Goal: Information Seeking & Learning: Learn about a topic

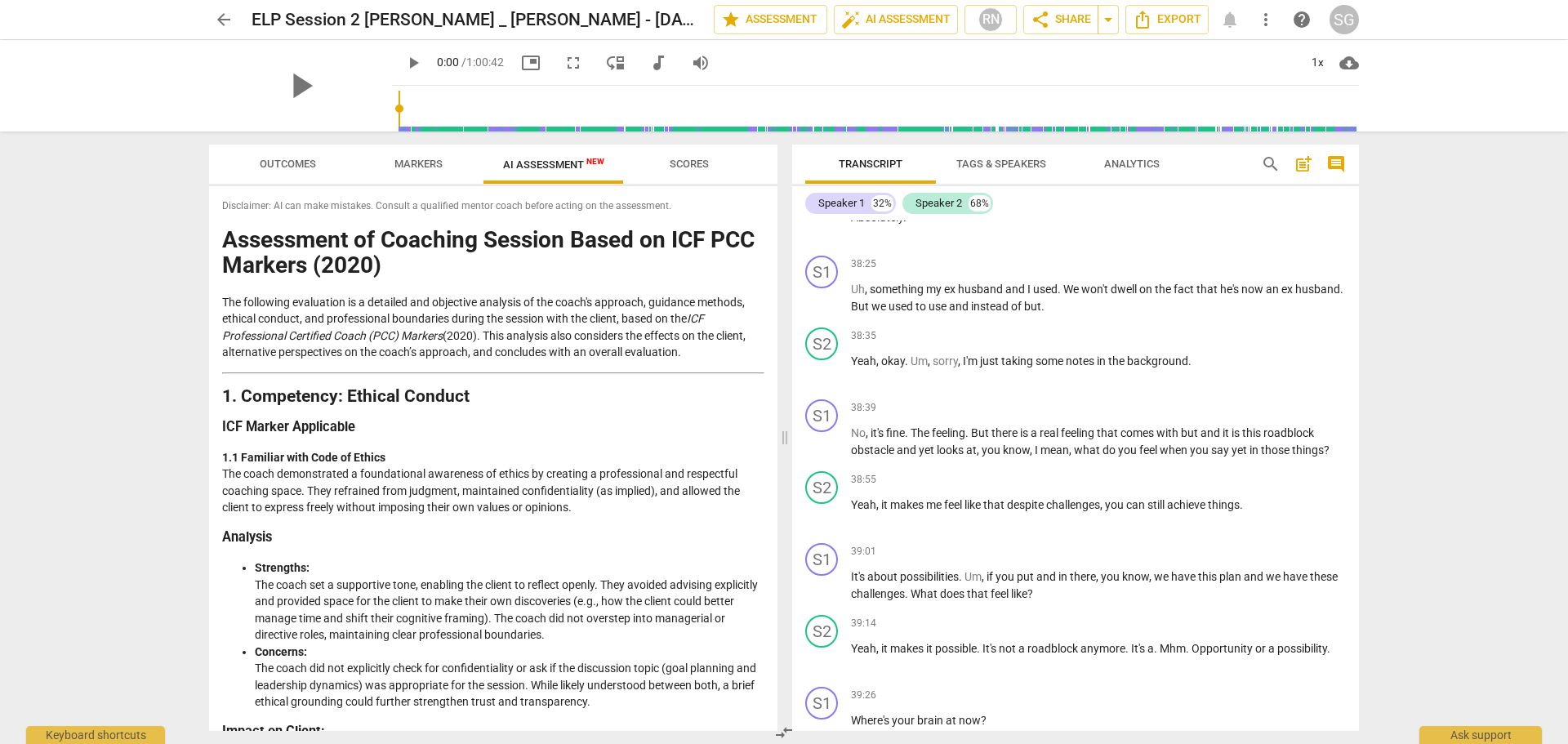
click at [215, 11] on span "arrow_back" at bounding box center [224, 20] width 20 height 20
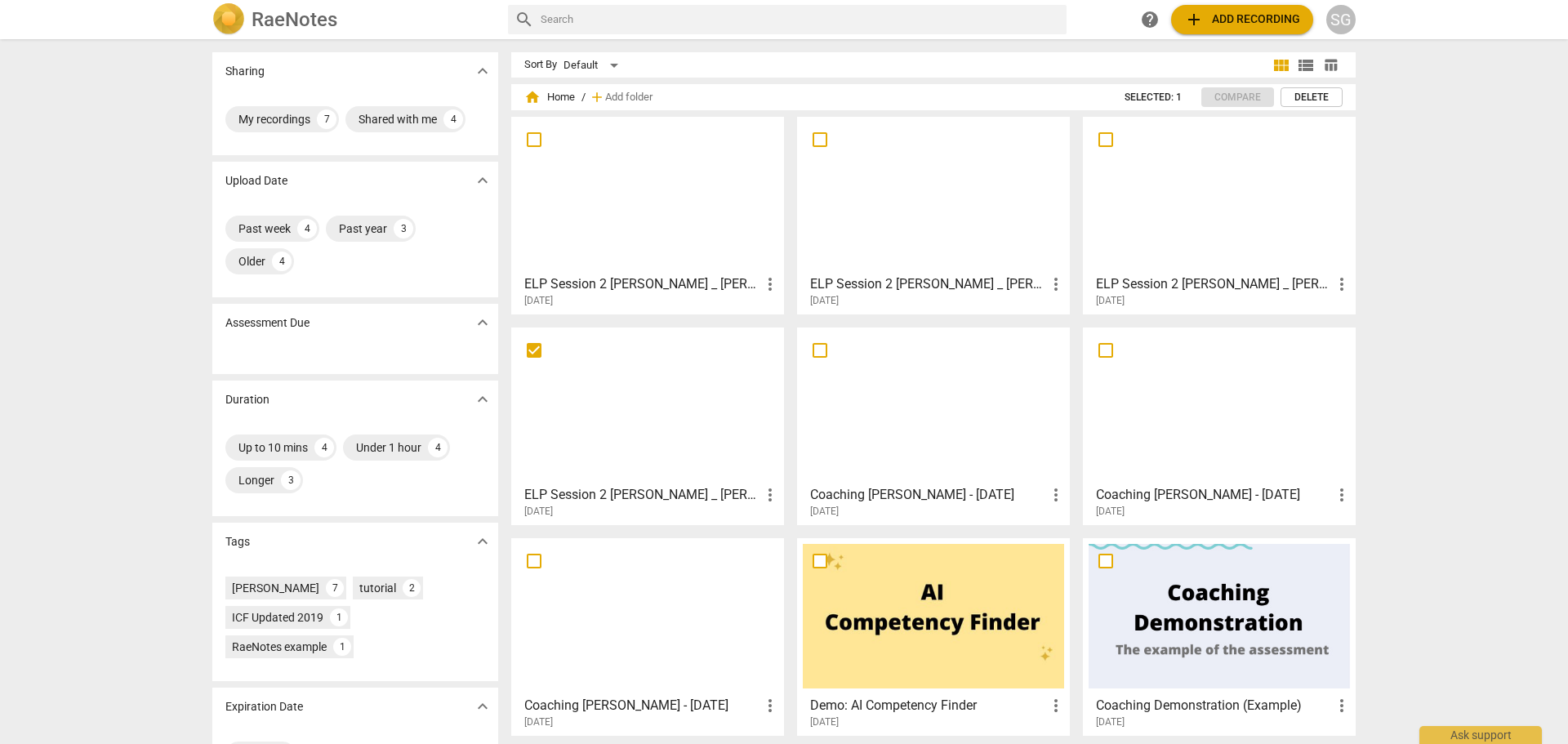
click at [621, 474] on div at bounding box center [648, 405] width 261 height 145
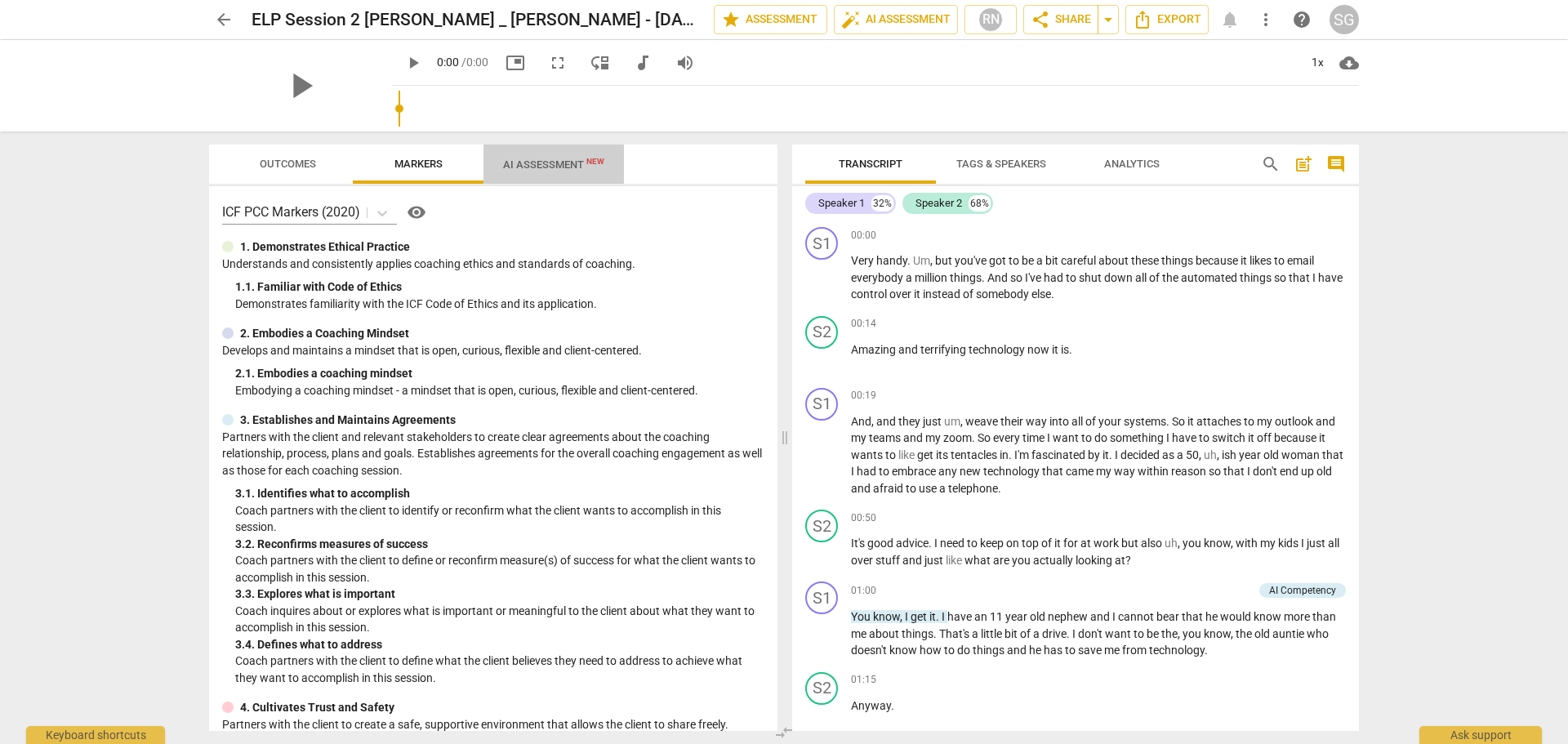
click at [521, 167] on span "AI Assessment New" at bounding box center [553, 165] width 101 height 12
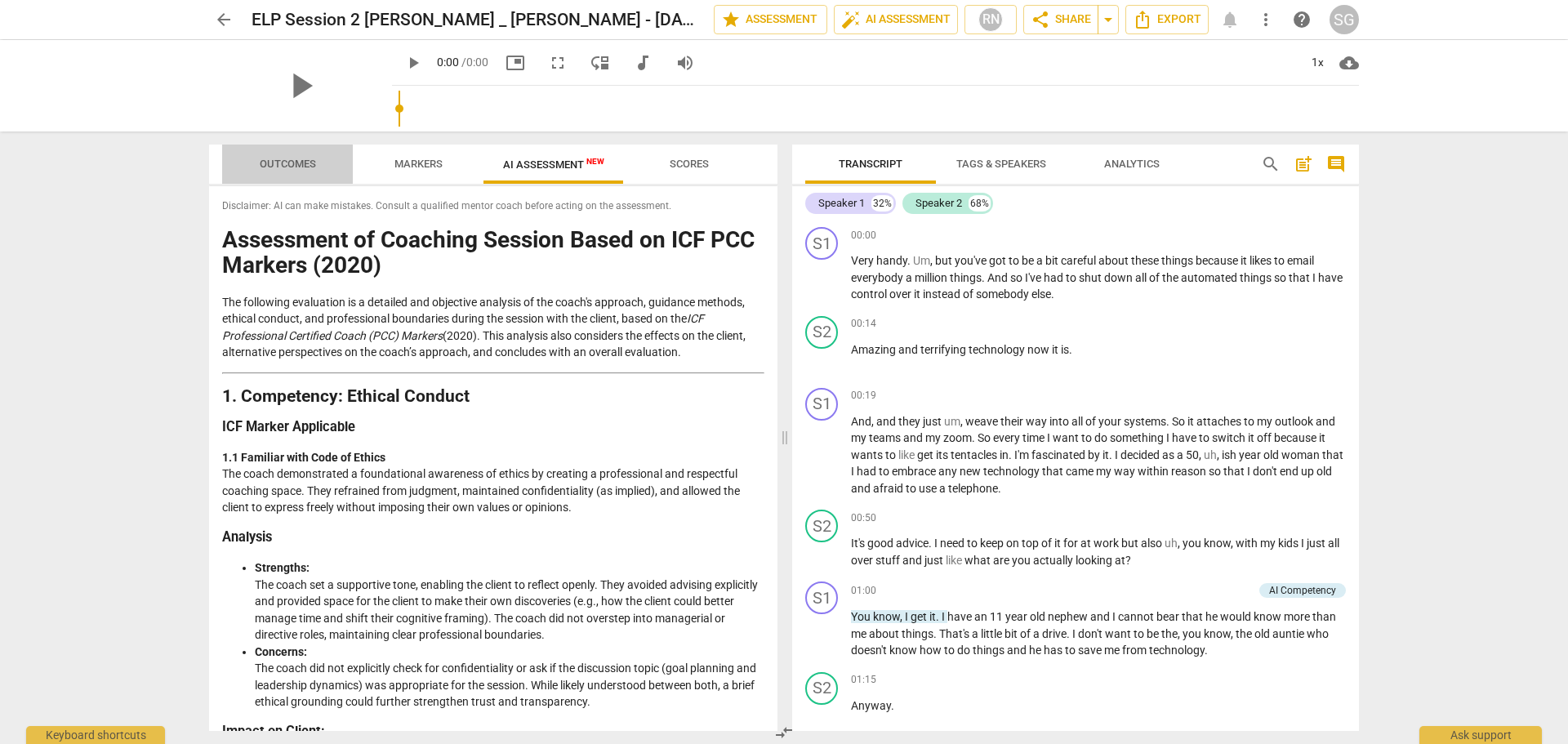
click at [284, 160] on span "Outcomes" at bounding box center [287, 164] width 56 height 12
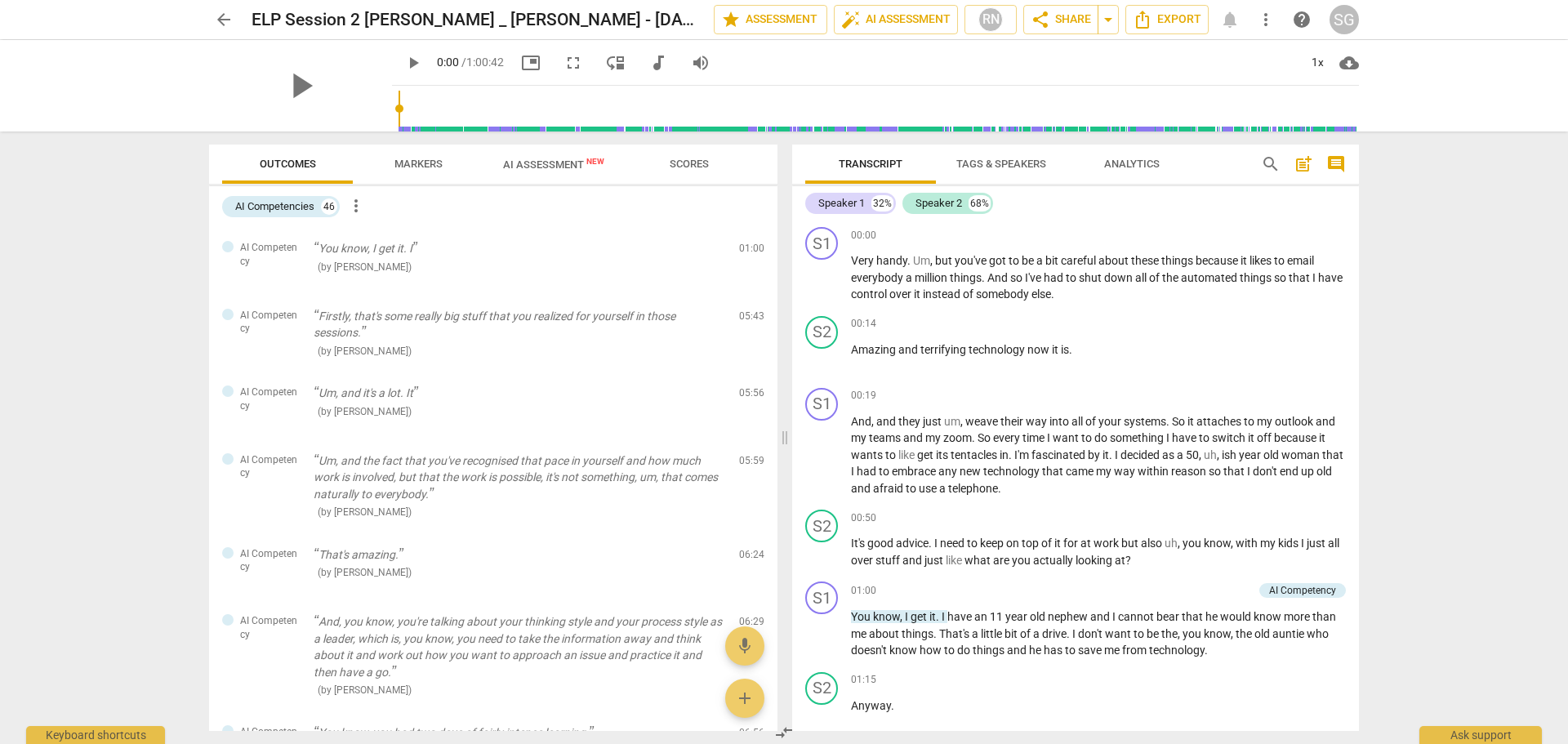
click at [228, 21] on span "arrow_back" at bounding box center [224, 20] width 20 height 20
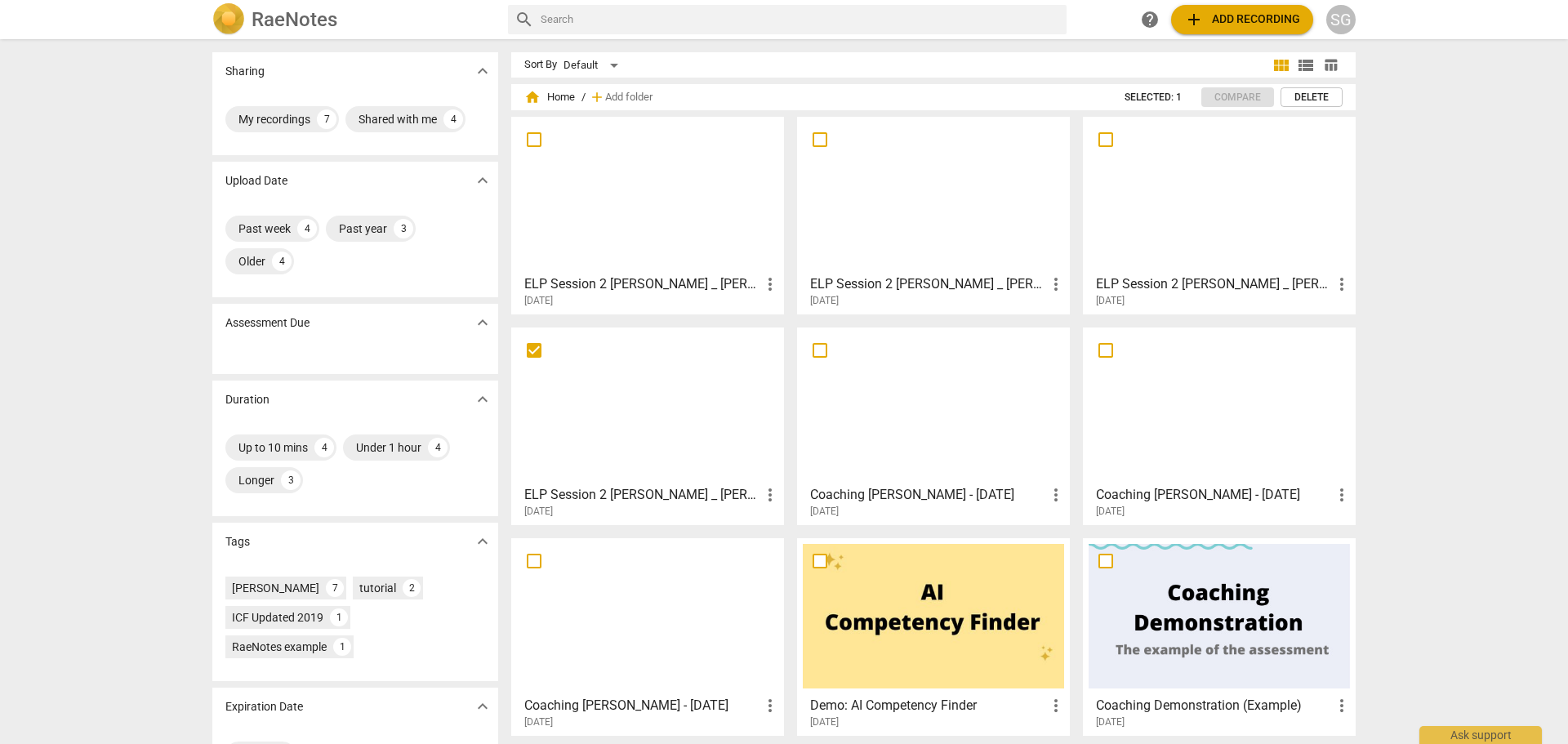
click at [1234, 215] on div at bounding box center [1220, 195] width 261 height 145
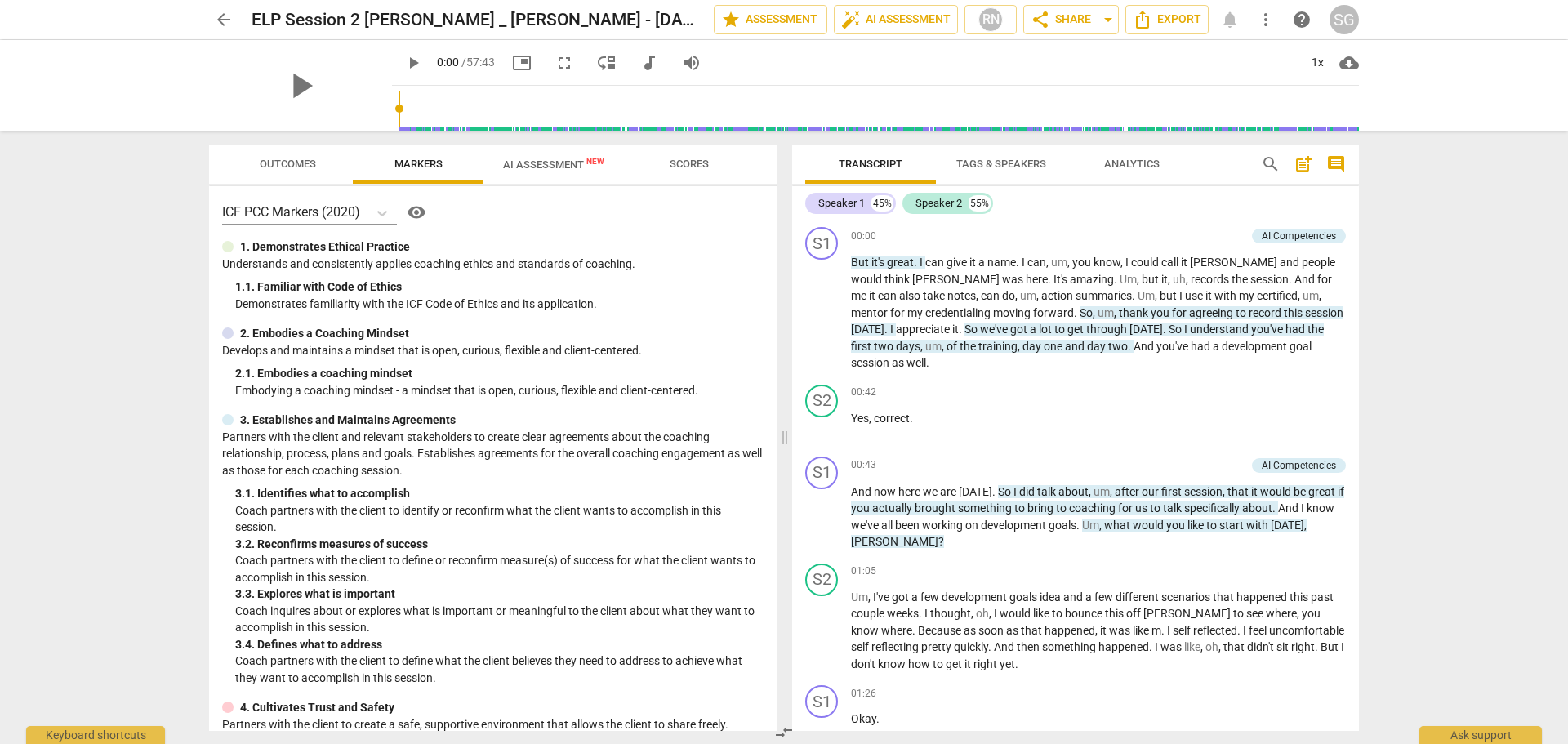
click at [695, 162] on span "Scores" at bounding box center [689, 164] width 39 height 12
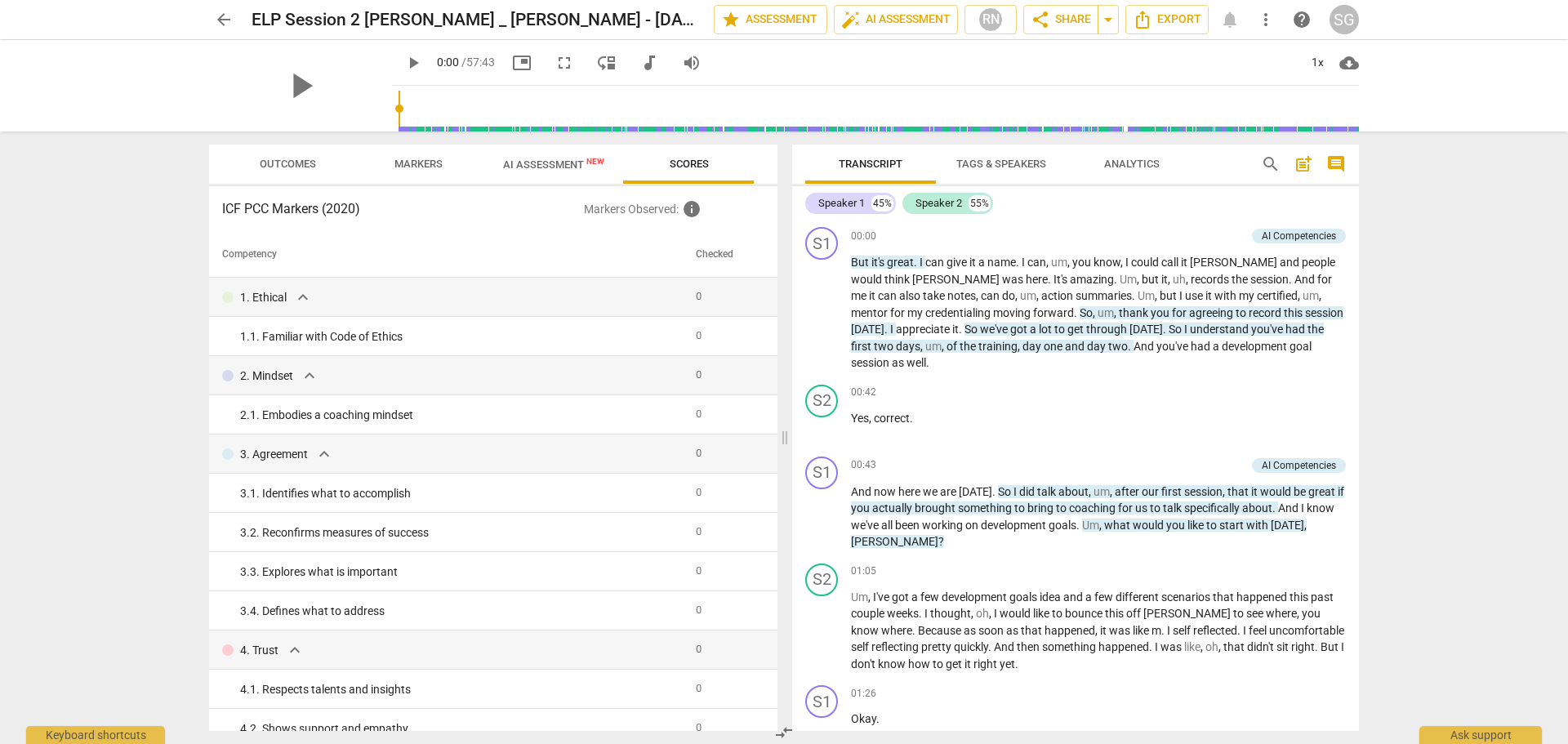
click at [1148, 159] on span "Analytics" at bounding box center [1132, 164] width 56 height 12
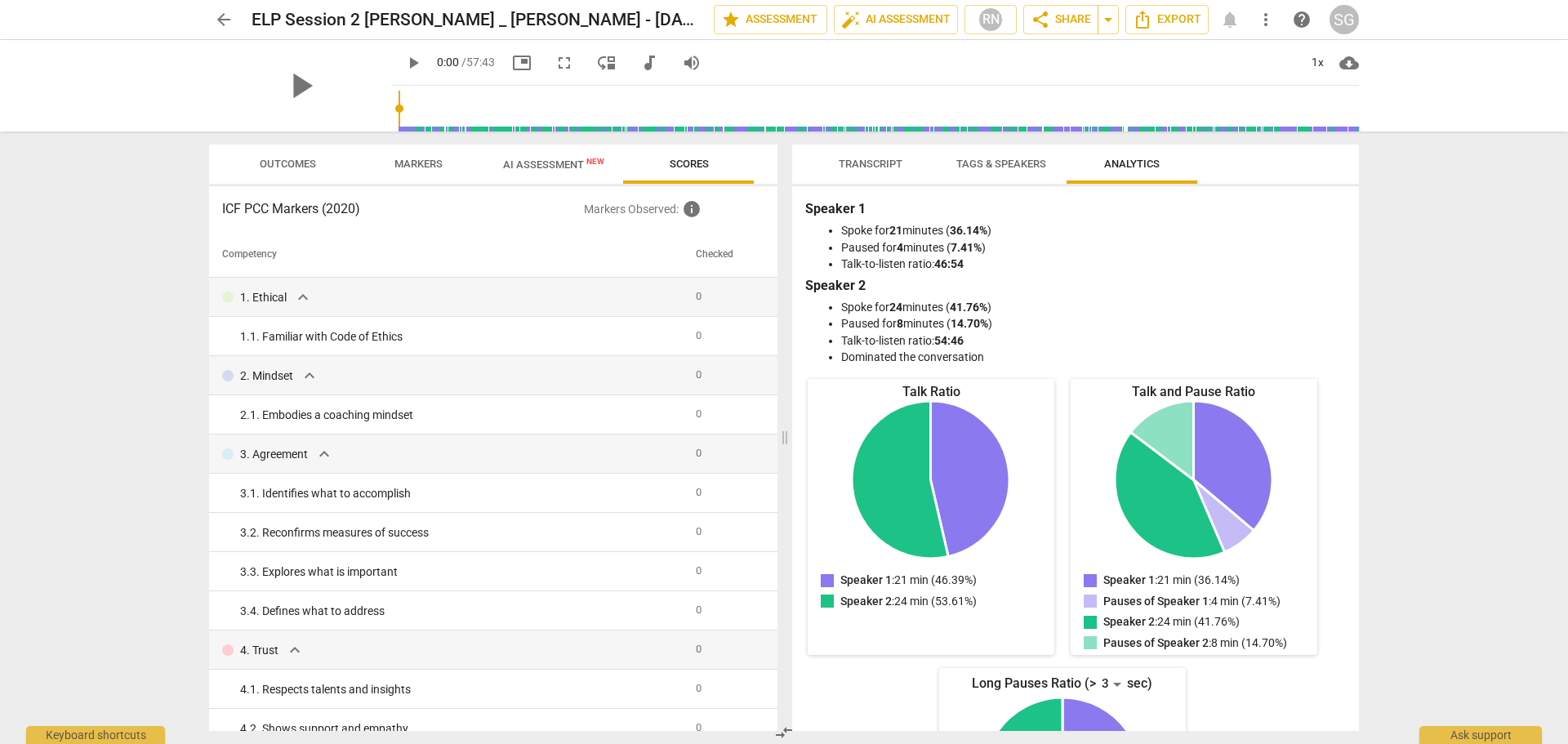
scroll to position [82, 0]
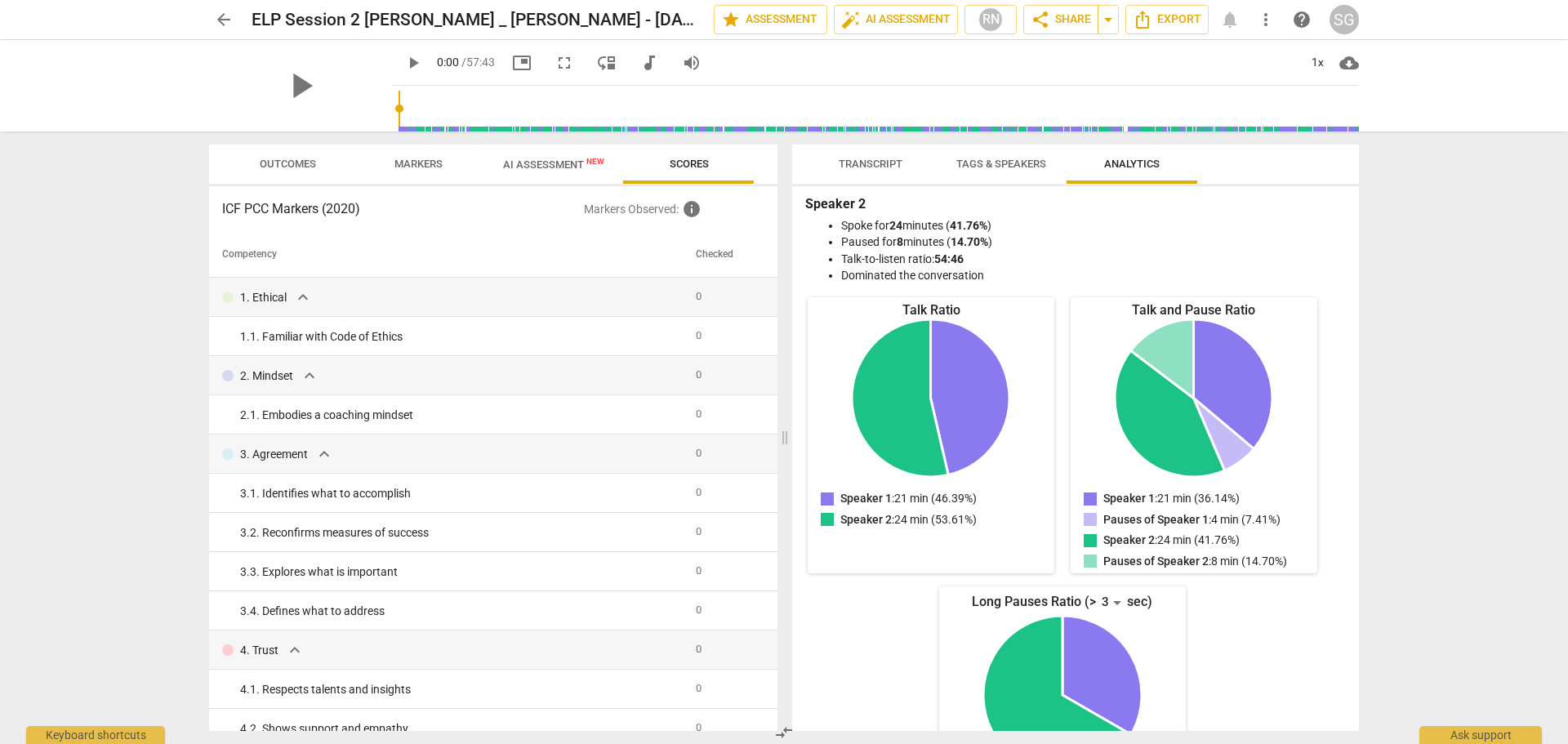
click at [300, 164] on span "Outcomes" at bounding box center [287, 164] width 56 height 12
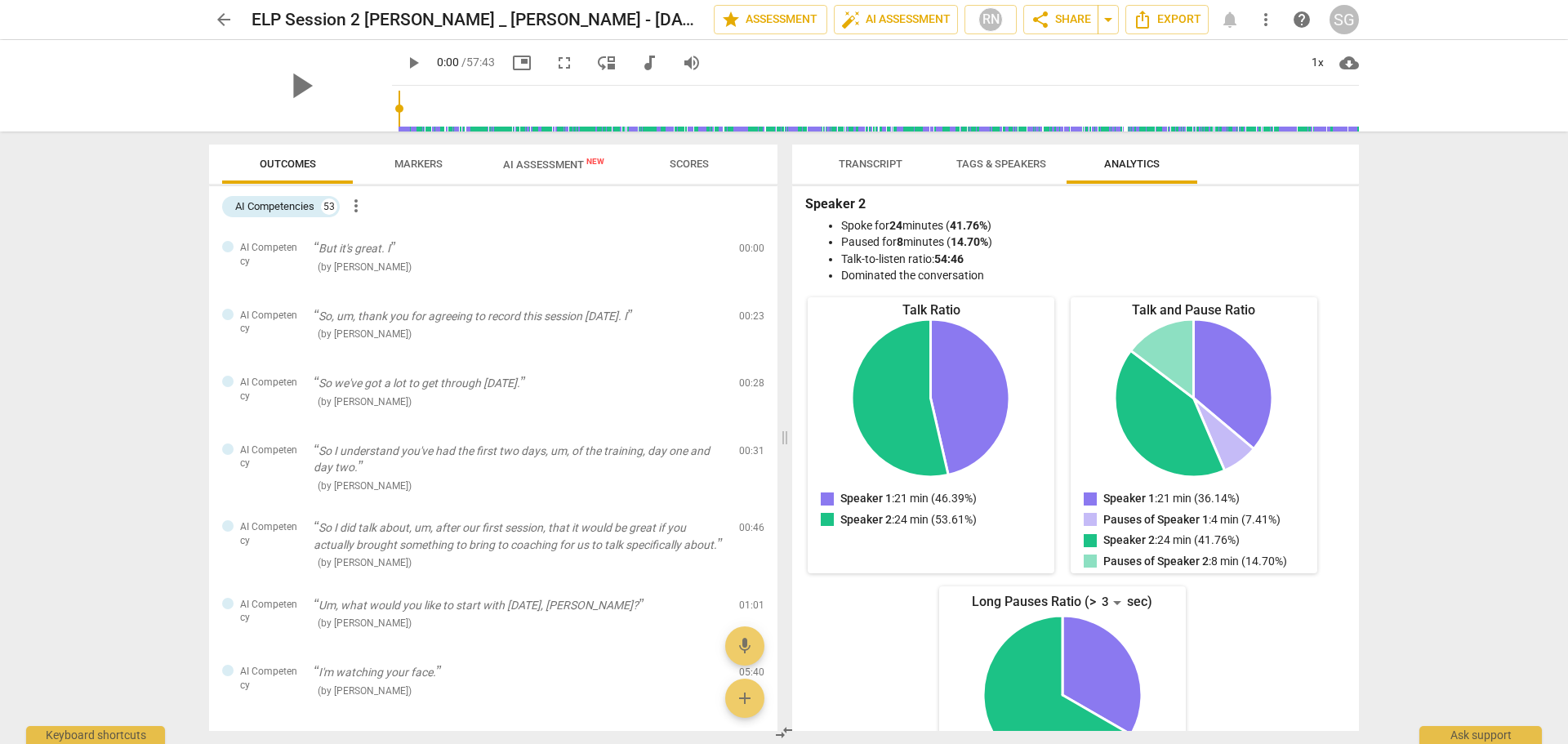
click at [540, 160] on span "AI Assessment New" at bounding box center [553, 165] width 101 height 12
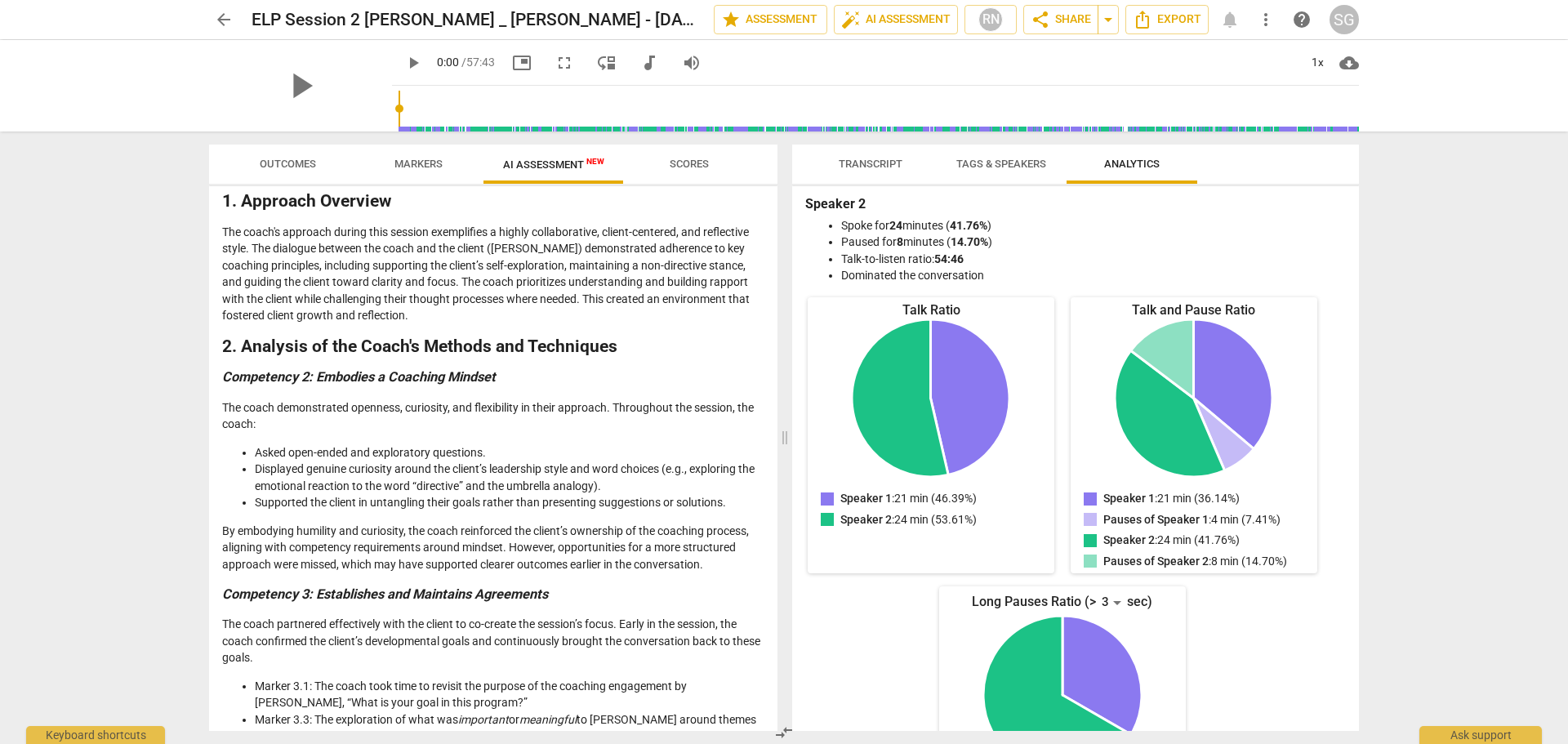
scroll to position [183, 0]
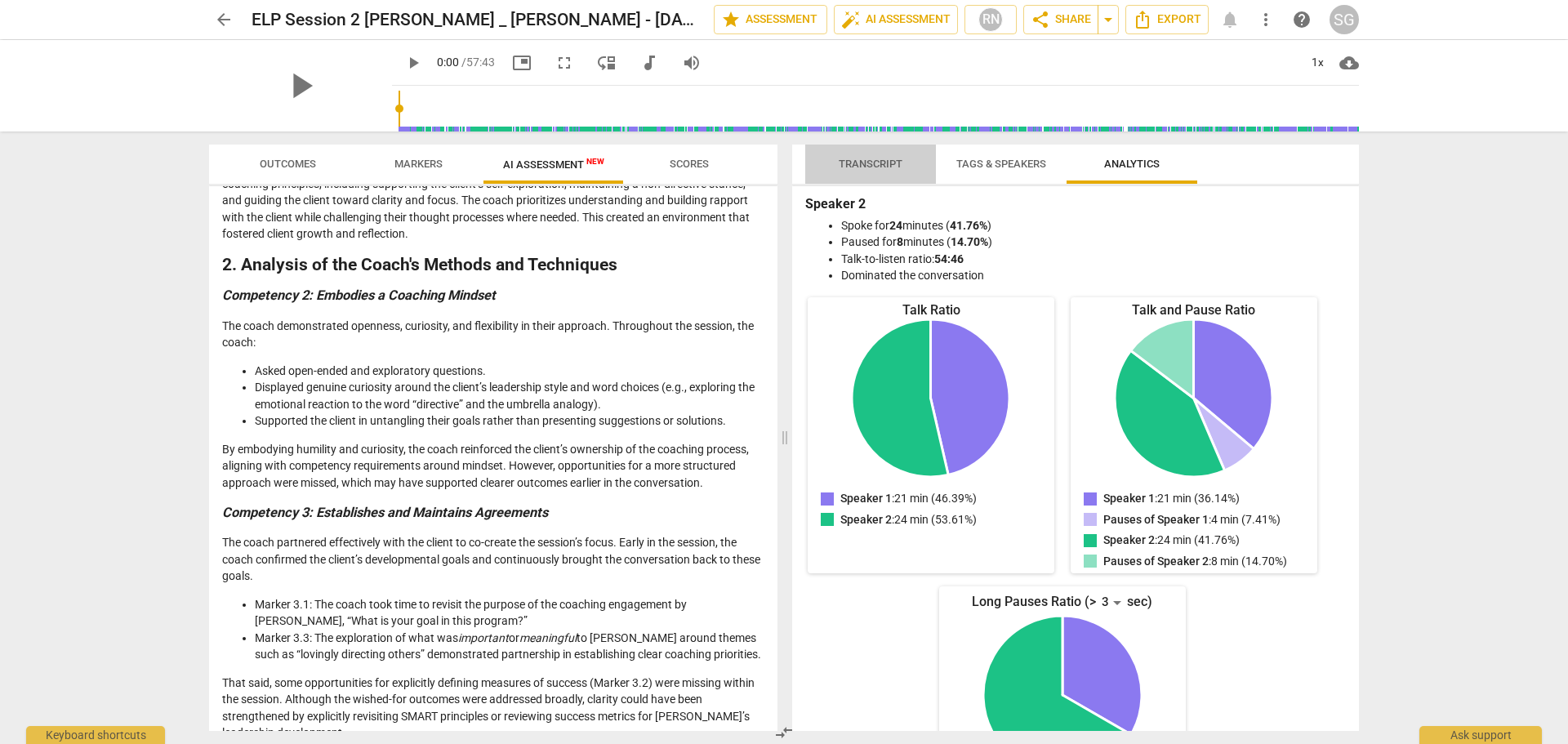
click at [887, 164] on span "Transcript" at bounding box center [870, 164] width 64 height 12
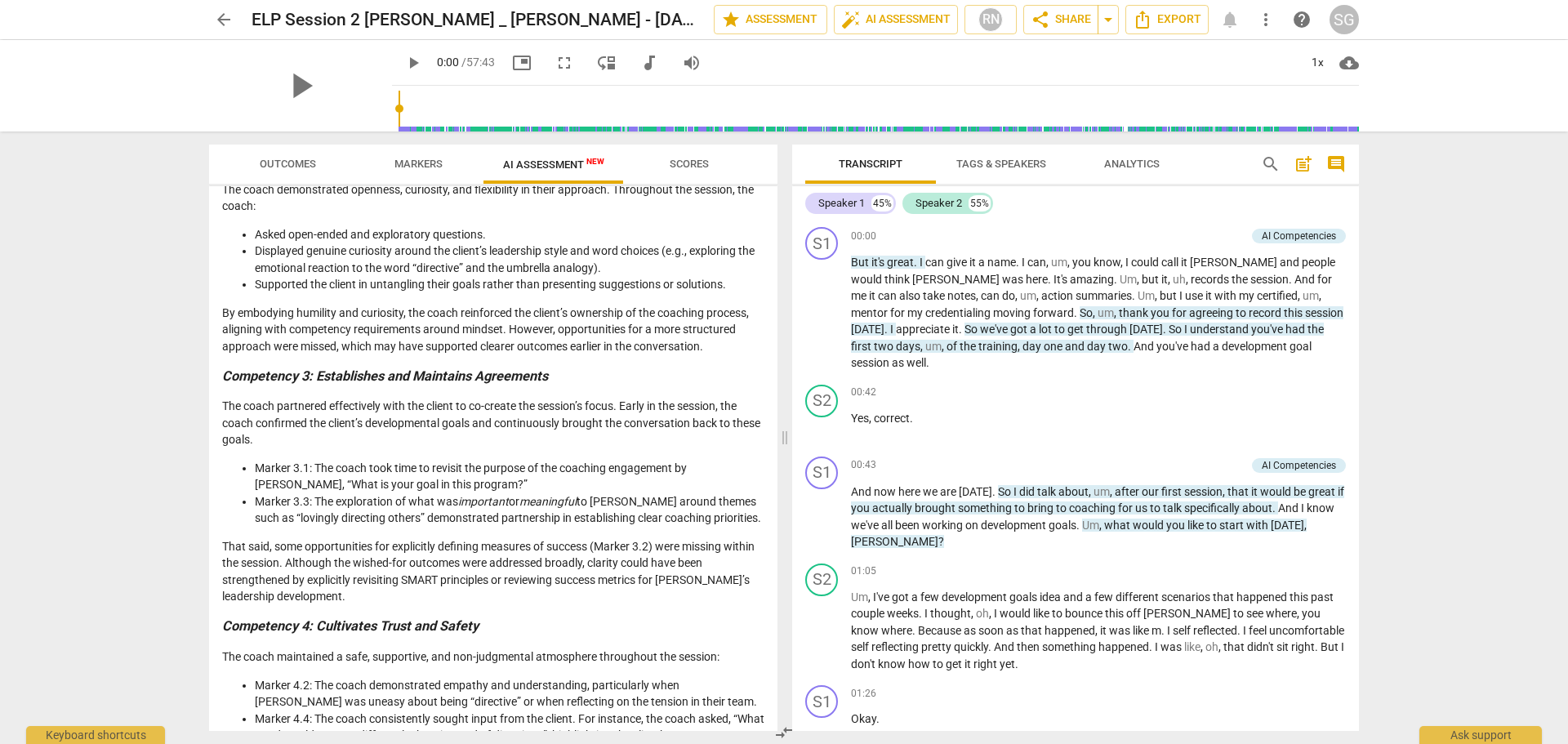
scroll to position [347, 0]
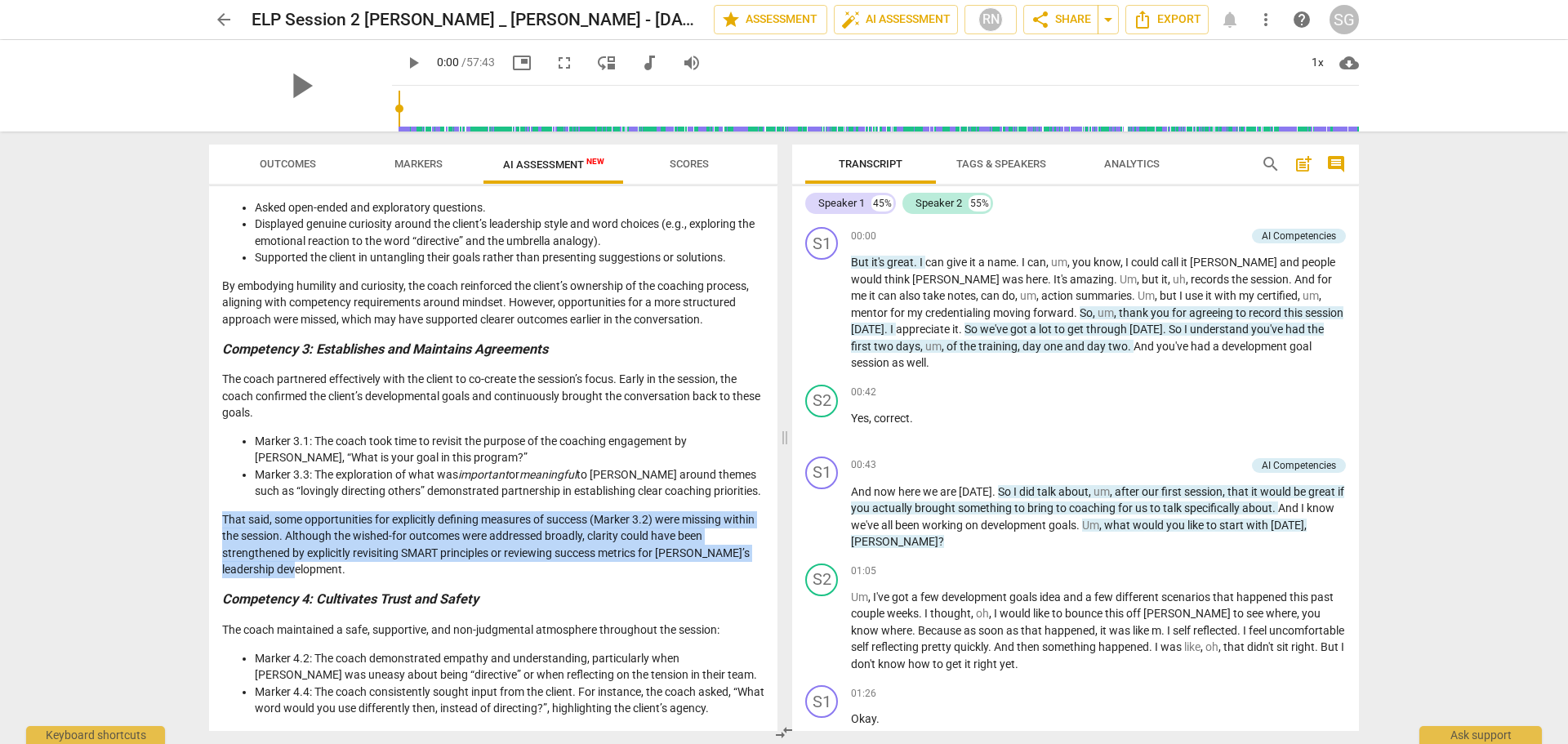
drag, startPoint x: 224, startPoint y: 521, endPoint x: 297, endPoint y: 566, distance: 85.8
click at [297, 566] on p "That said, some opportunities for explicitly defining measures of success (Mark…" at bounding box center [493, 544] width 542 height 67
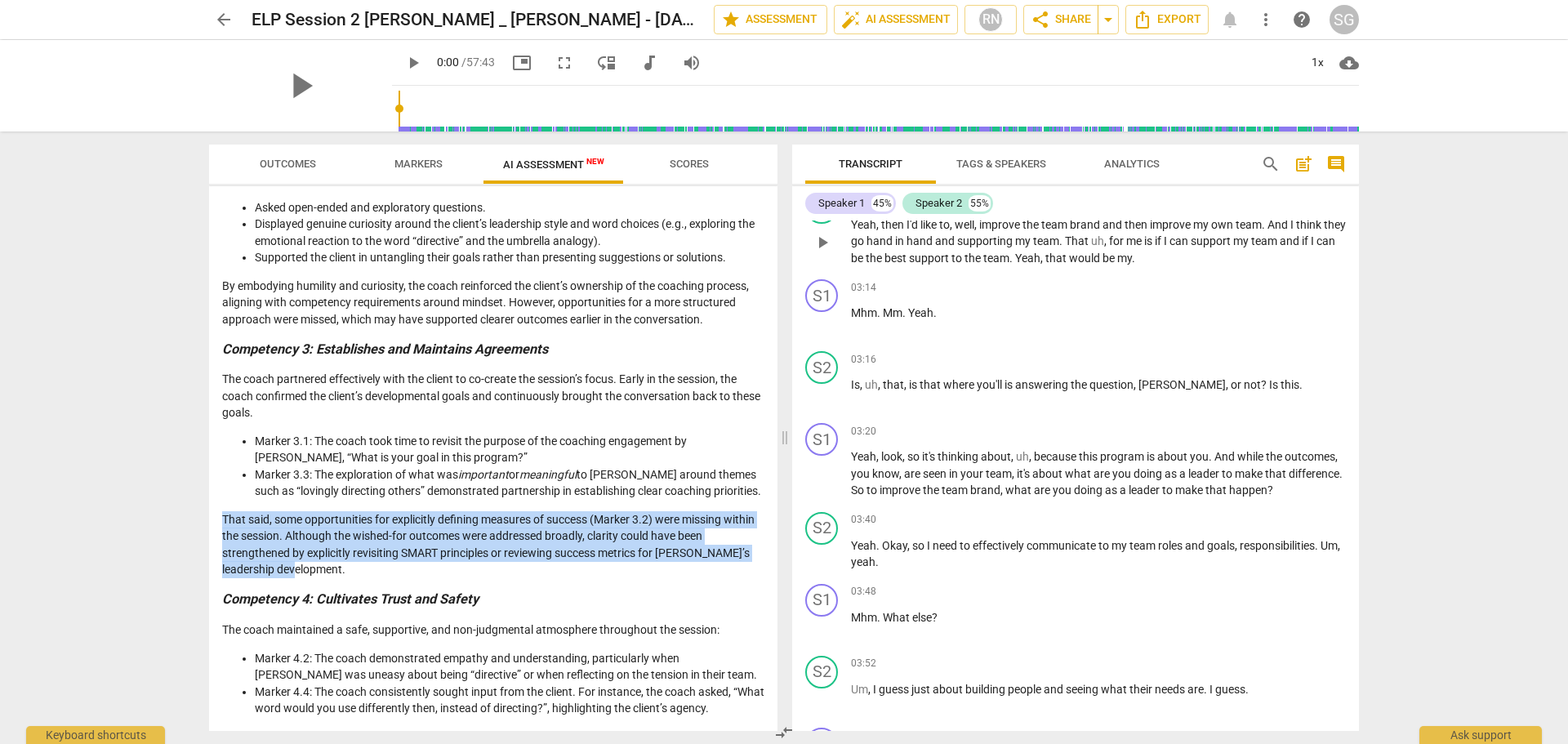
scroll to position [1307, 0]
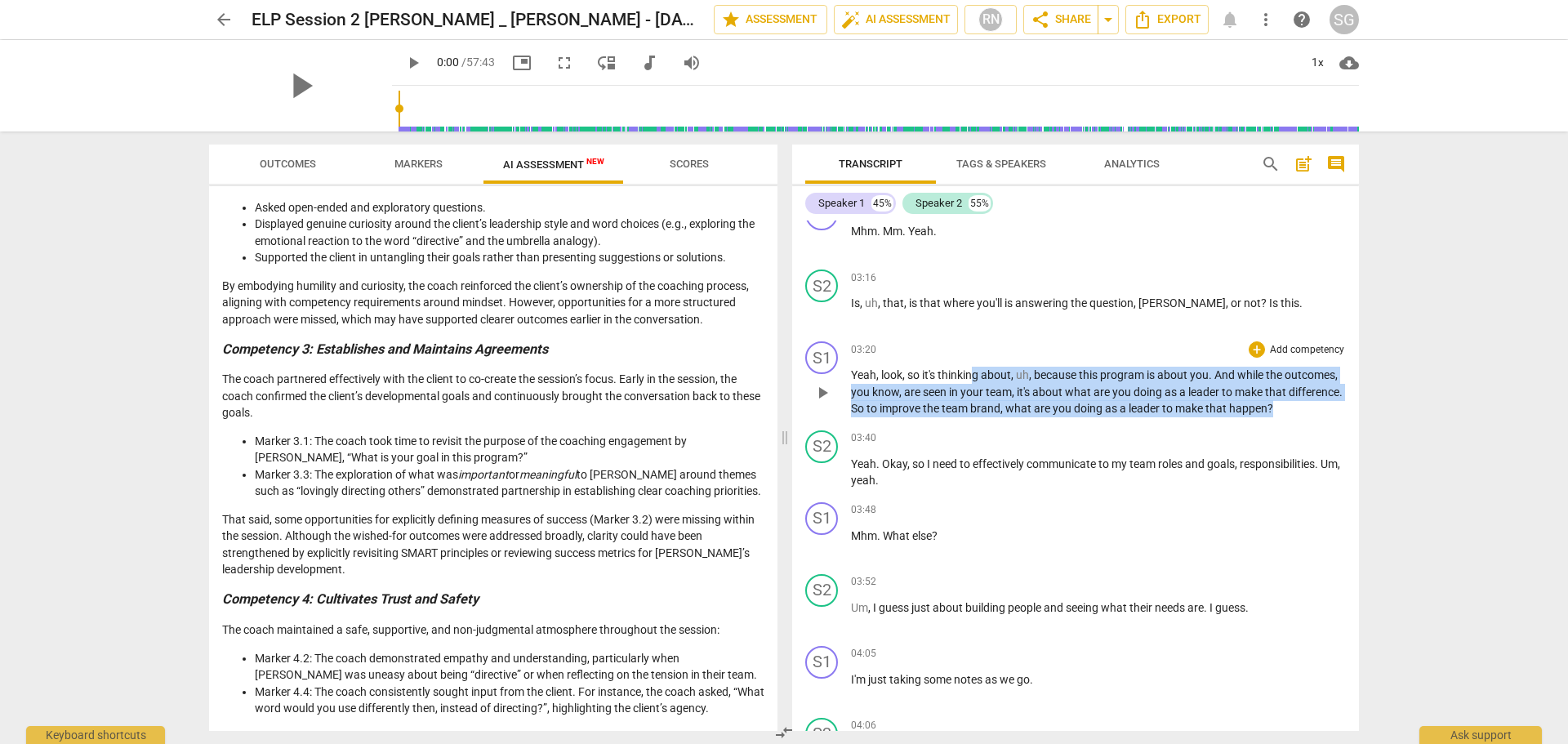
drag, startPoint x: 974, startPoint y: 379, endPoint x: 1025, endPoint y: 423, distance: 67.4
click at [1025, 417] on p "Yeah , look , so it's thinking about , uh , because this program is about you .…" at bounding box center [1099, 391] width 495 height 51
click at [1321, 405] on p "Yeah , look , so it's thinking about , uh , because this program is about you .…" at bounding box center [1099, 391] width 495 height 51
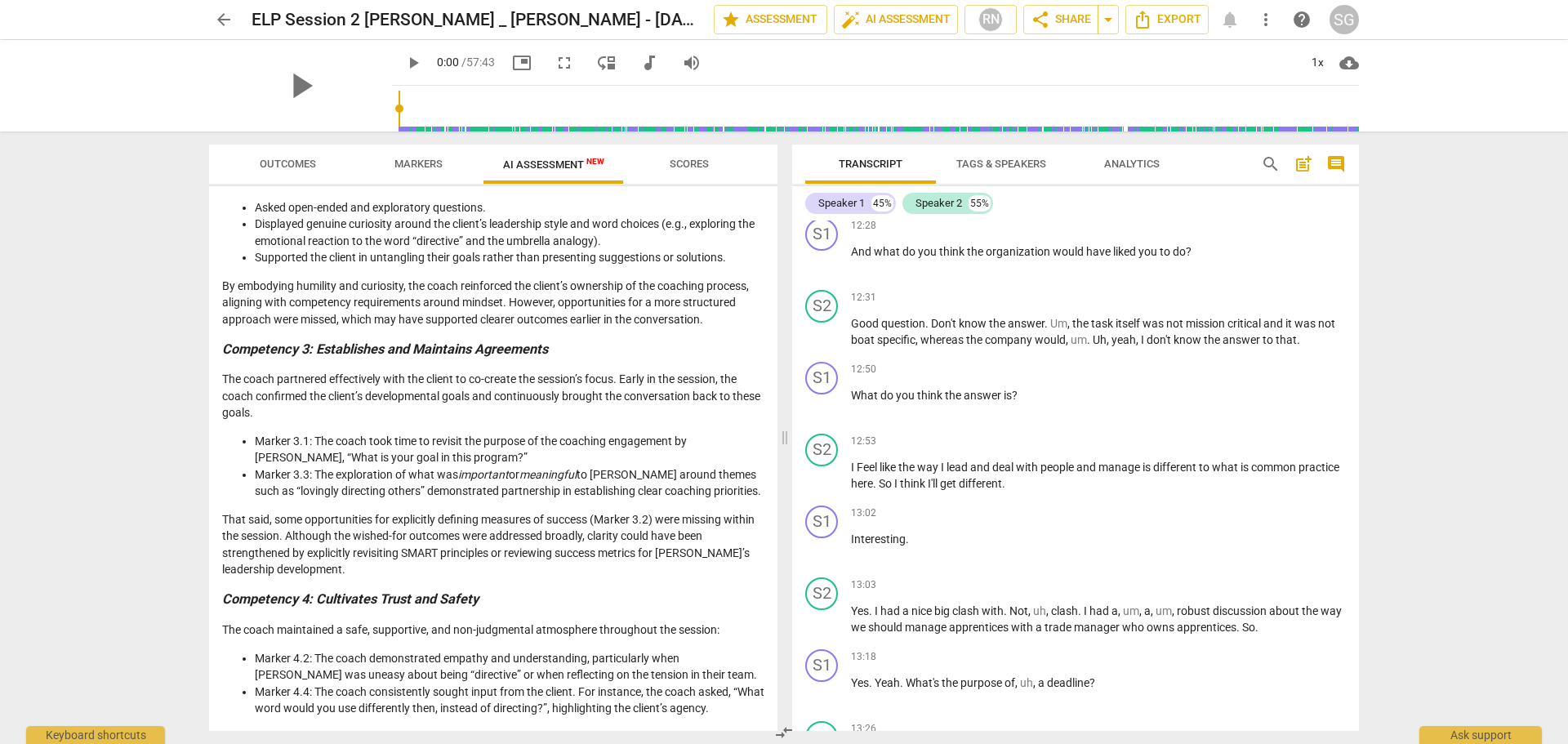
scroll to position [6373, 0]
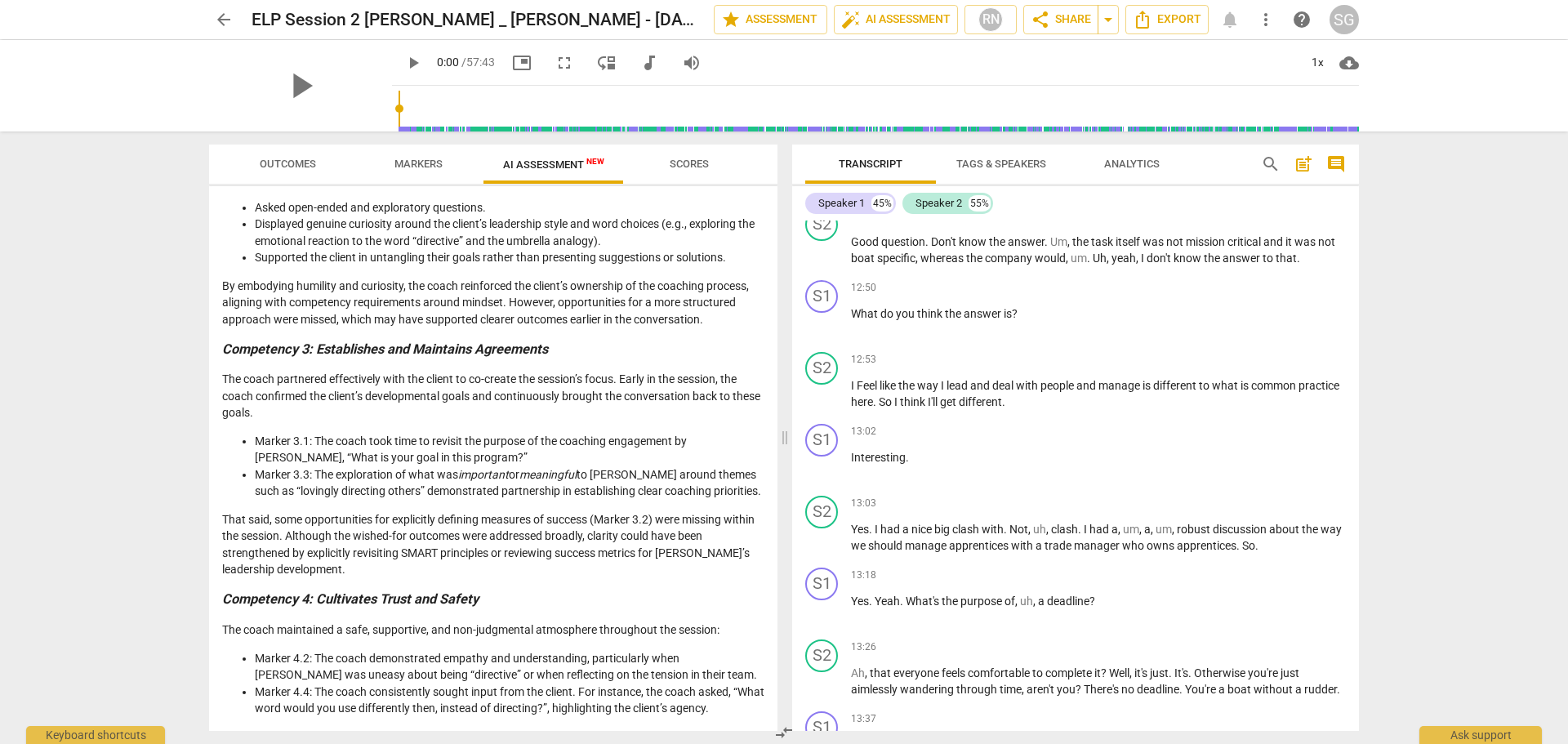
click at [299, 166] on span "Outcomes" at bounding box center [287, 164] width 56 height 12
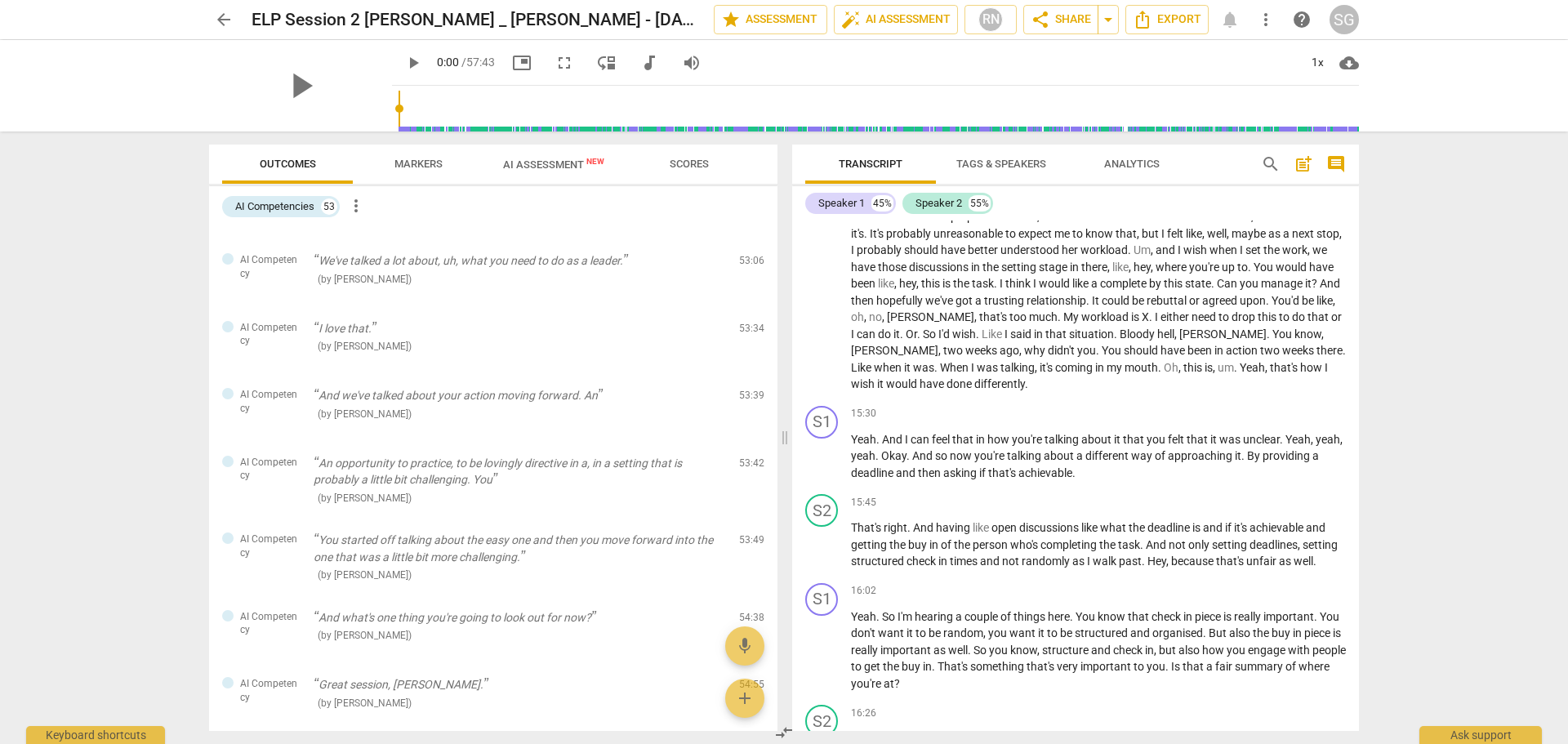
scroll to position [7844, 0]
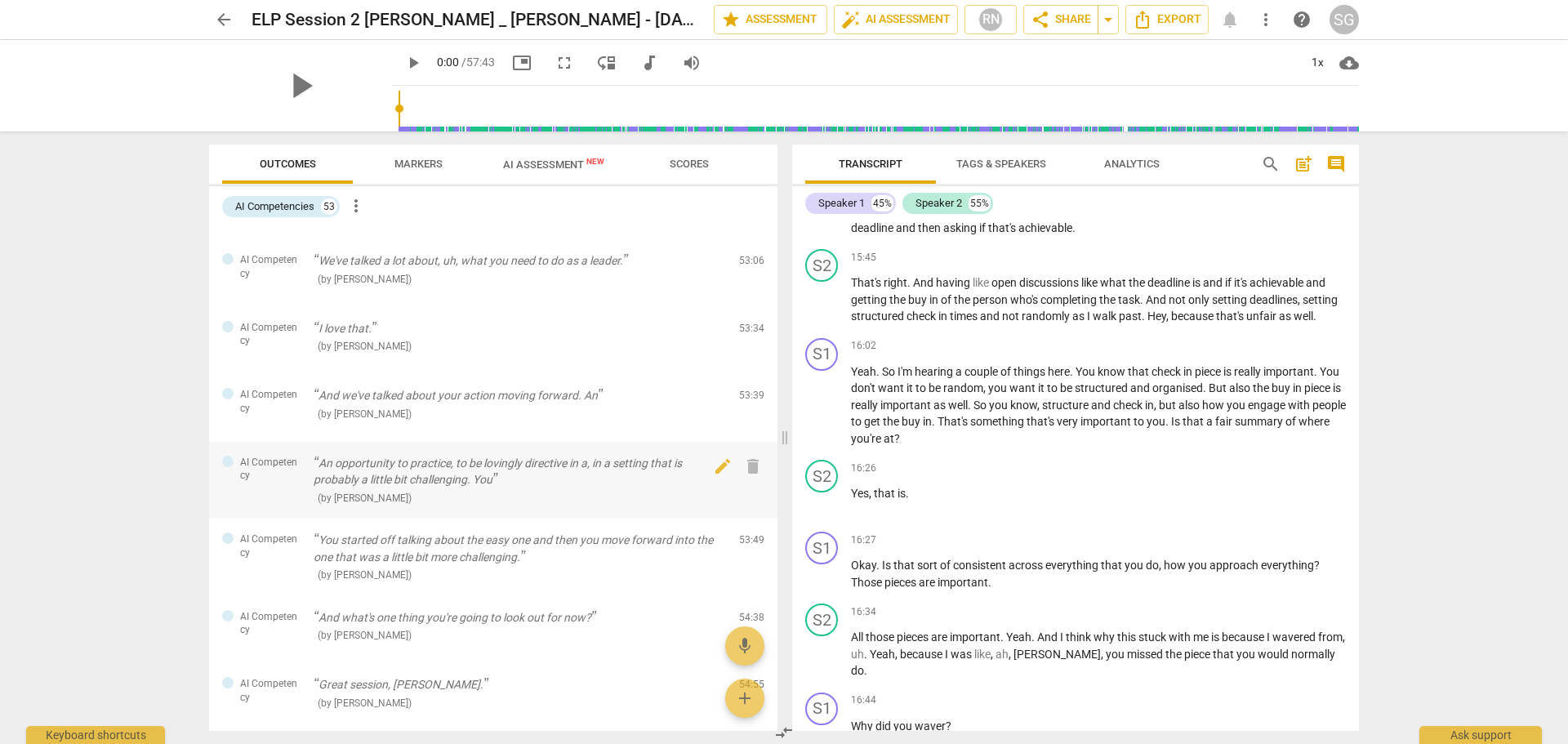
click at [393, 485] on p "An opportunity to practice, to be lovingly directive in a, in a setting that is…" at bounding box center [519, 472] width 412 height 34
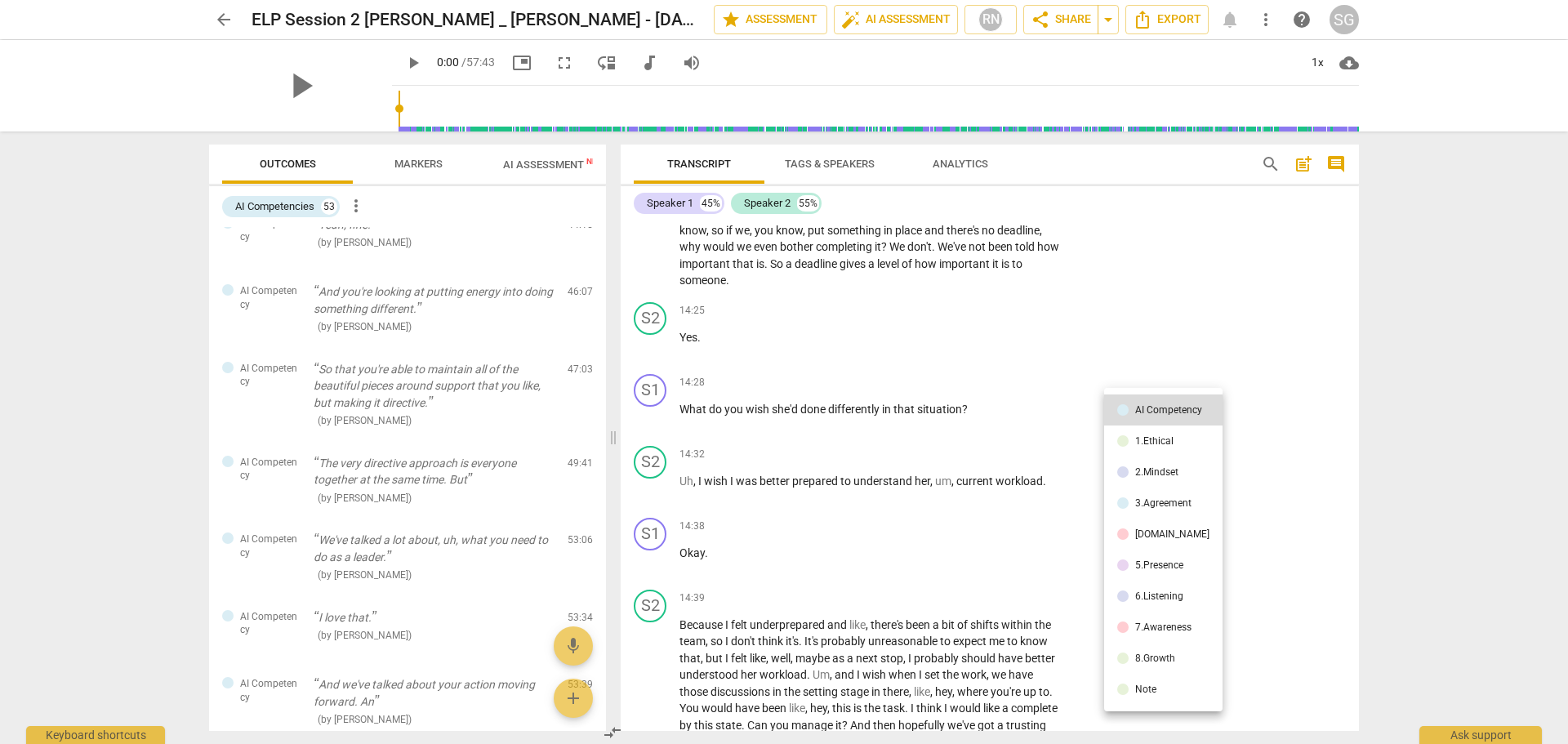
scroll to position [3031, 0]
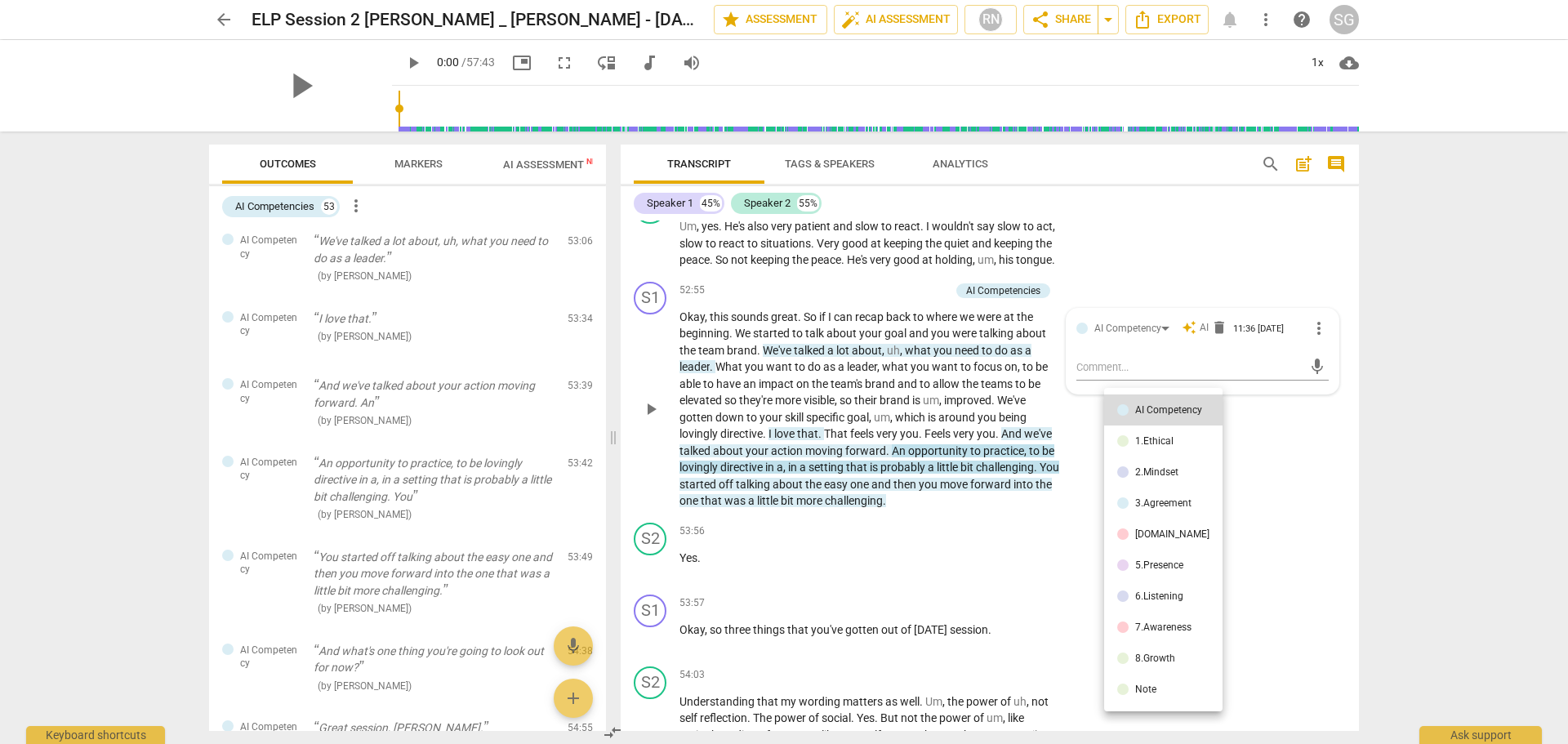
click at [810, 382] on div at bounding box center [784, 372] width 1568 height 744
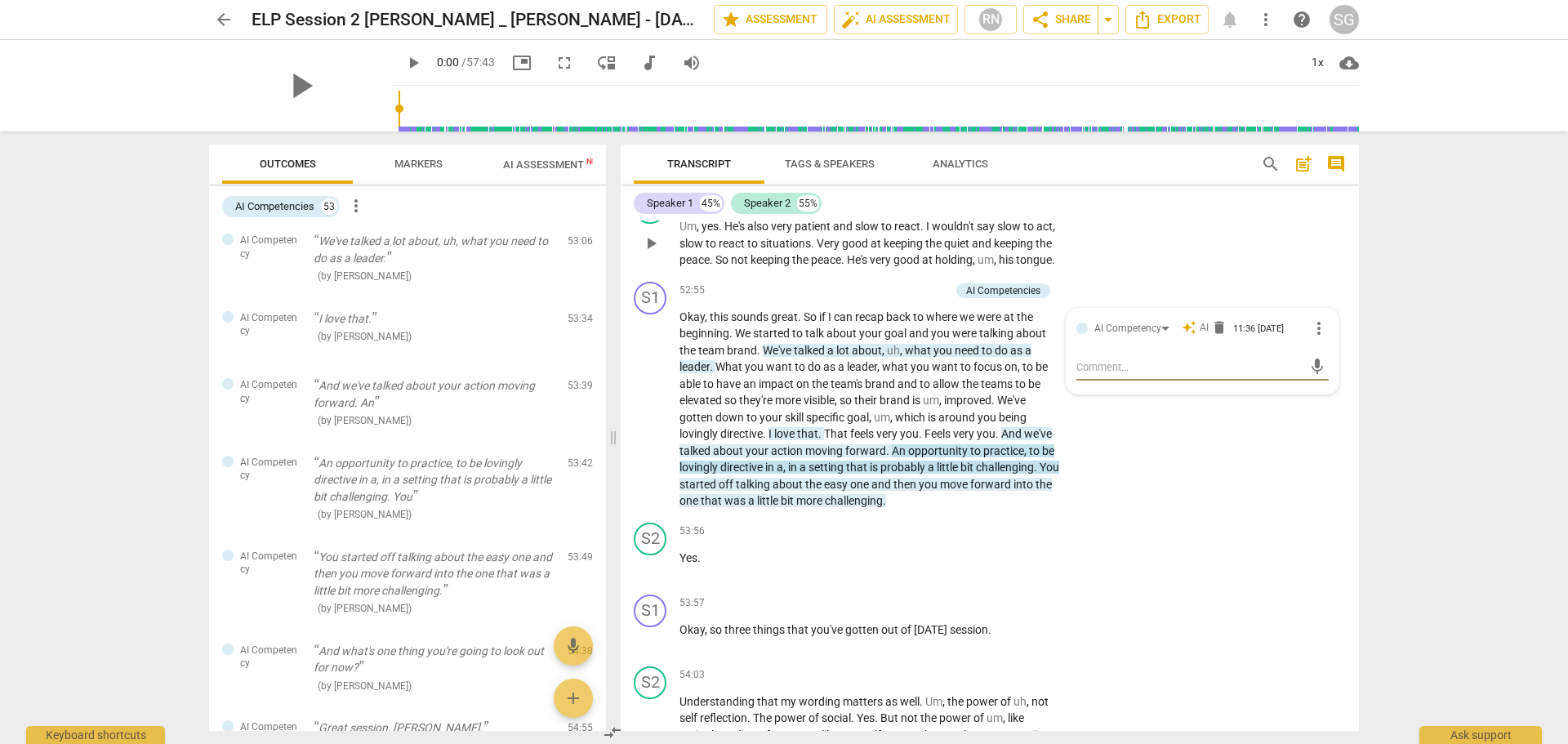
click at [752, 250] on span "to" at bounding box center [754, 243] width 13 height 13
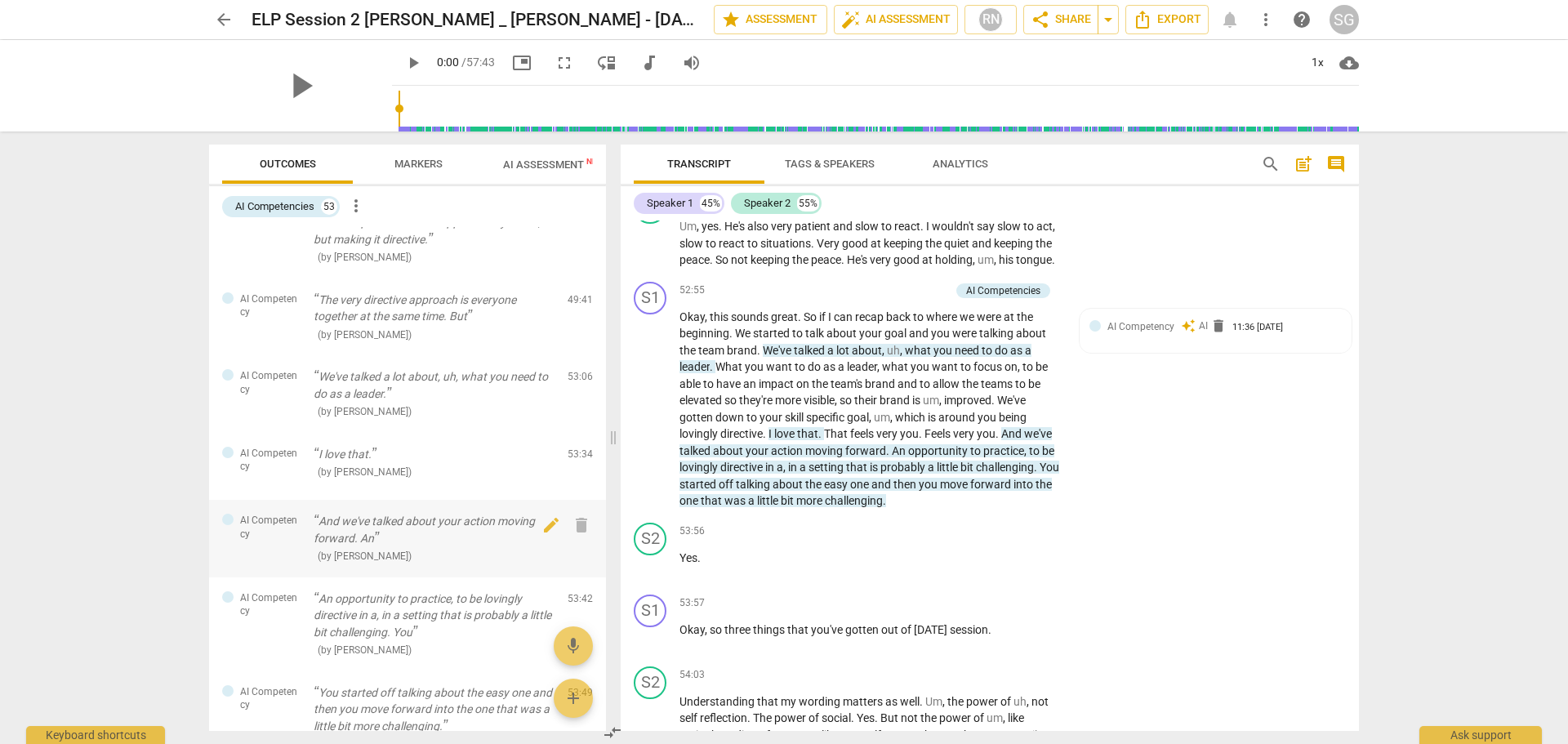
scroll to position [2867, 0]
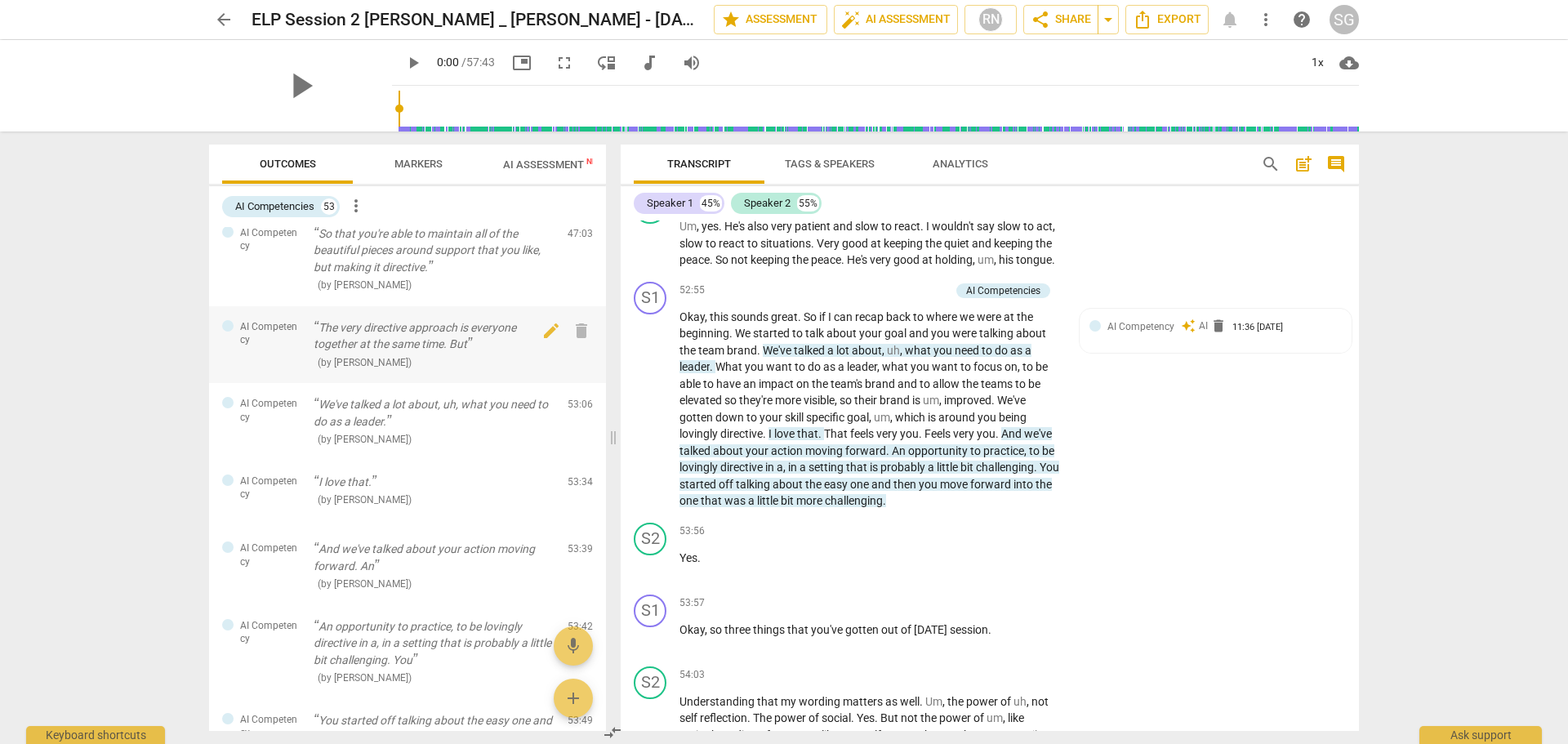
click at [346, 370] on div "The very directive approach is everyone together at the same time. But ( by [PE…" at bounding box center [433, 346] width 241 height 52
click at [367, 260] on p "So that you're able to maintain all of the beautiful pieces around support that…" at bounding box center [433, 251] width 241 height 51
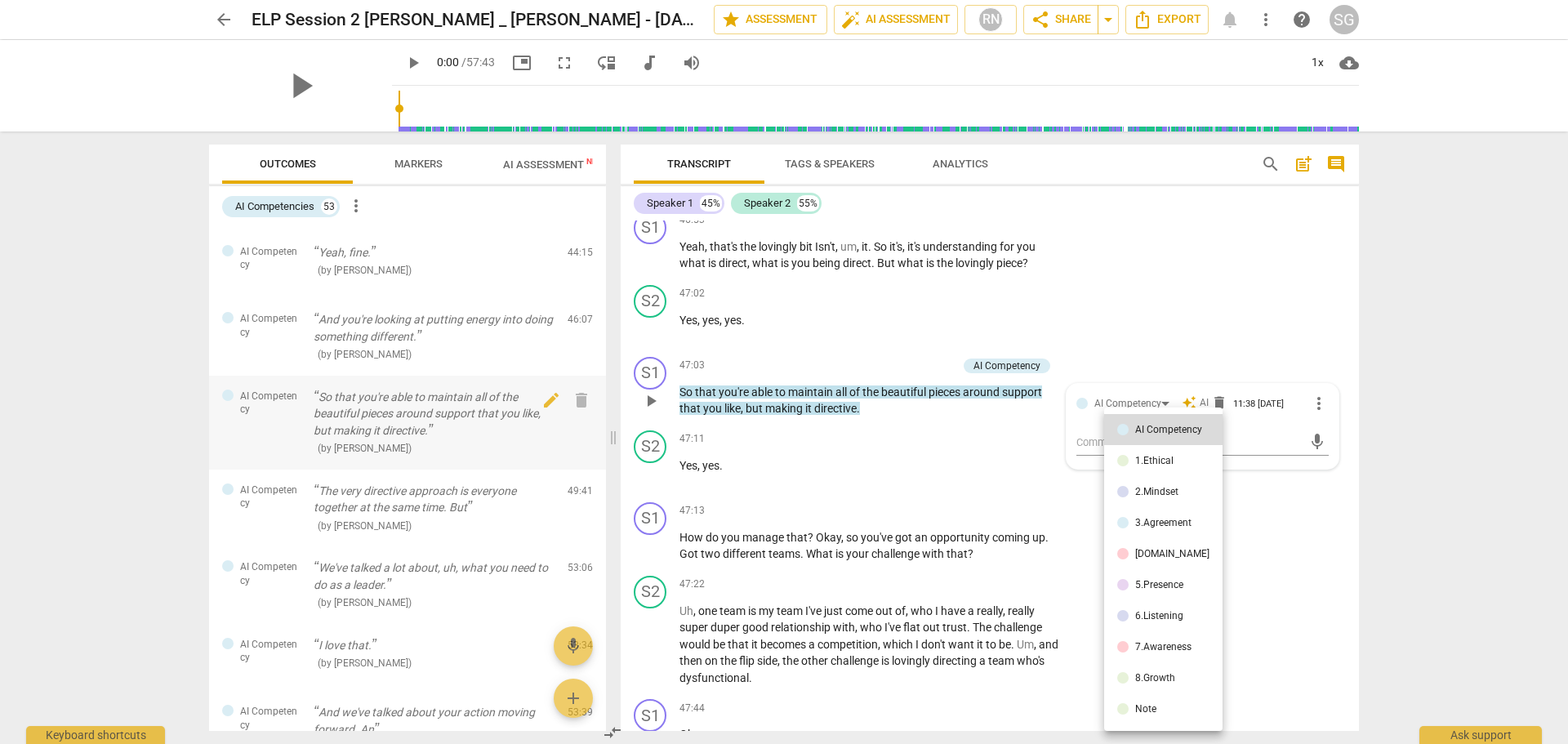
scroll to position [2541, 0]
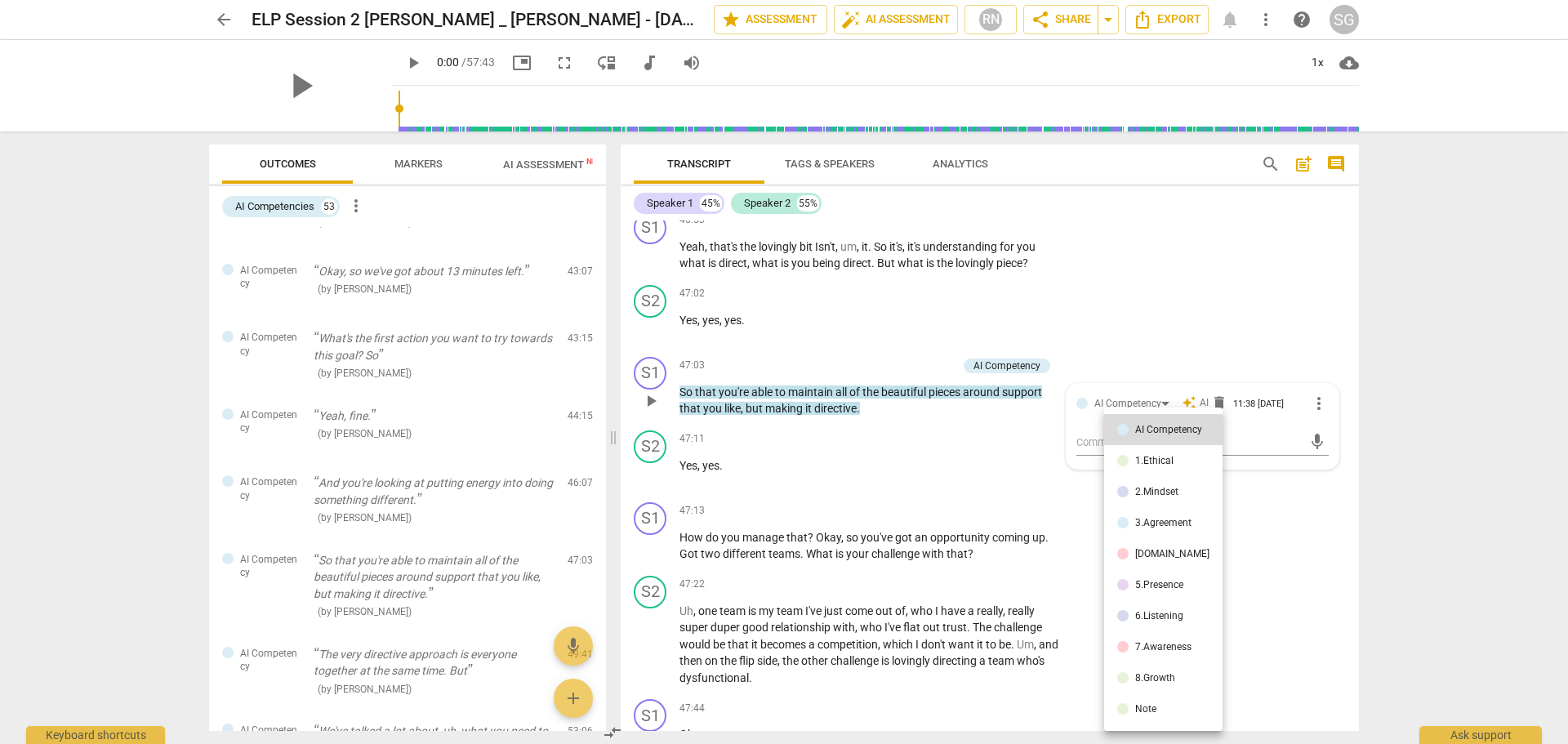
click at [391, 672] on div at bounding box center [784, 372] width 1568 height 744
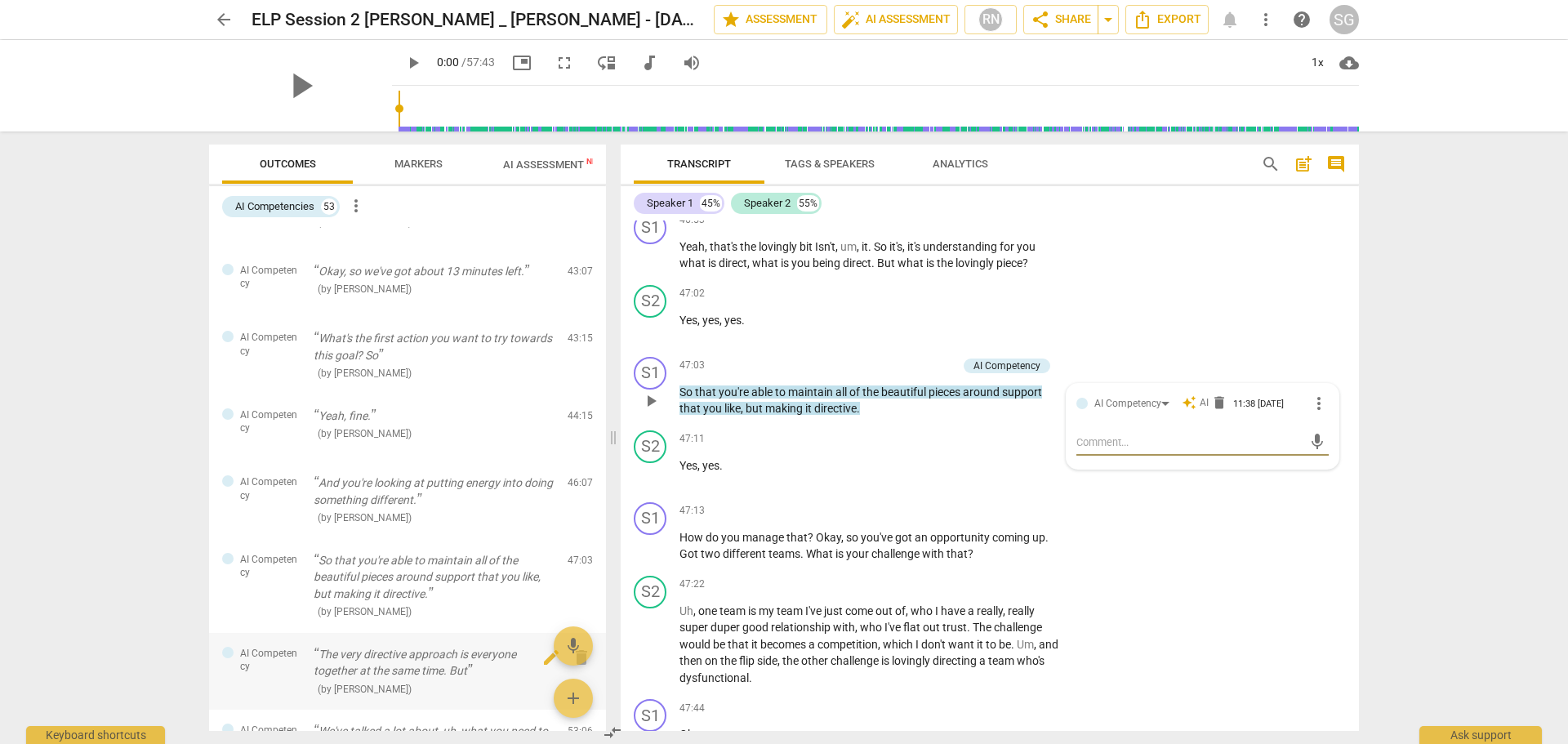
click at [364, 679] on p "The very directive approach is everyone together at the same time. But" at bounding box center [433, 663] width 241 height 34
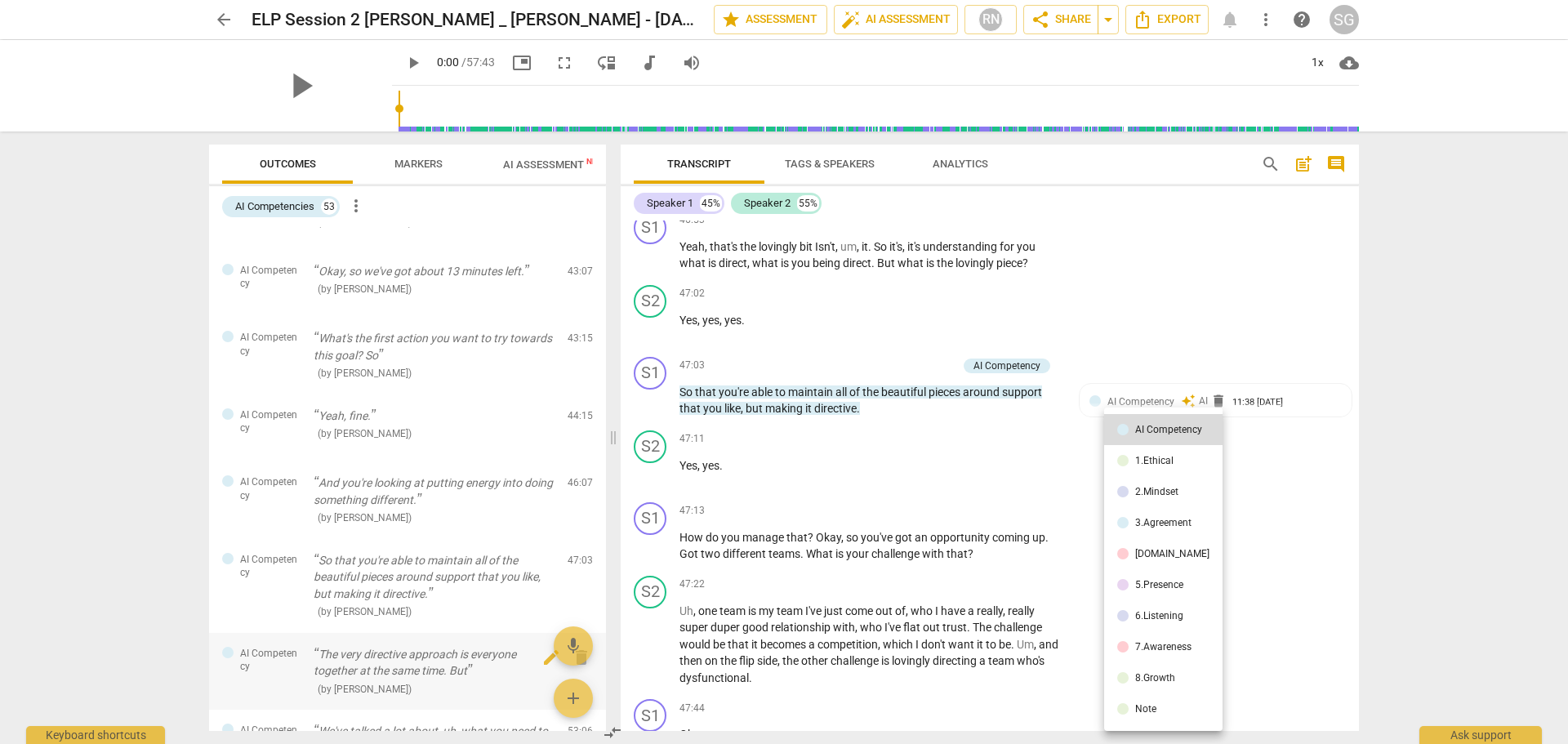
scroll to position [29896, 0]
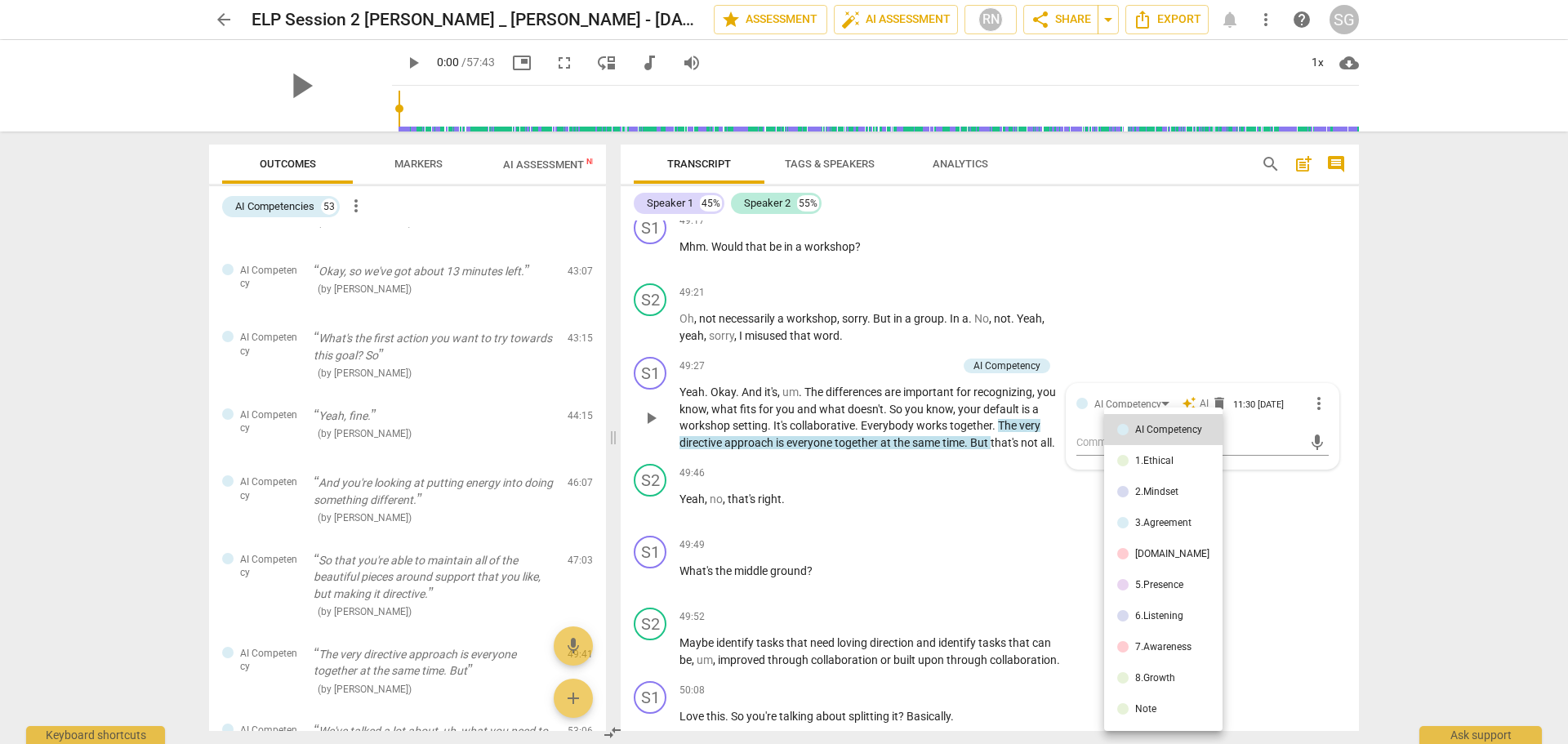
click at [812, 422] on div at bounding box center [784, 372] width 1568 height 744
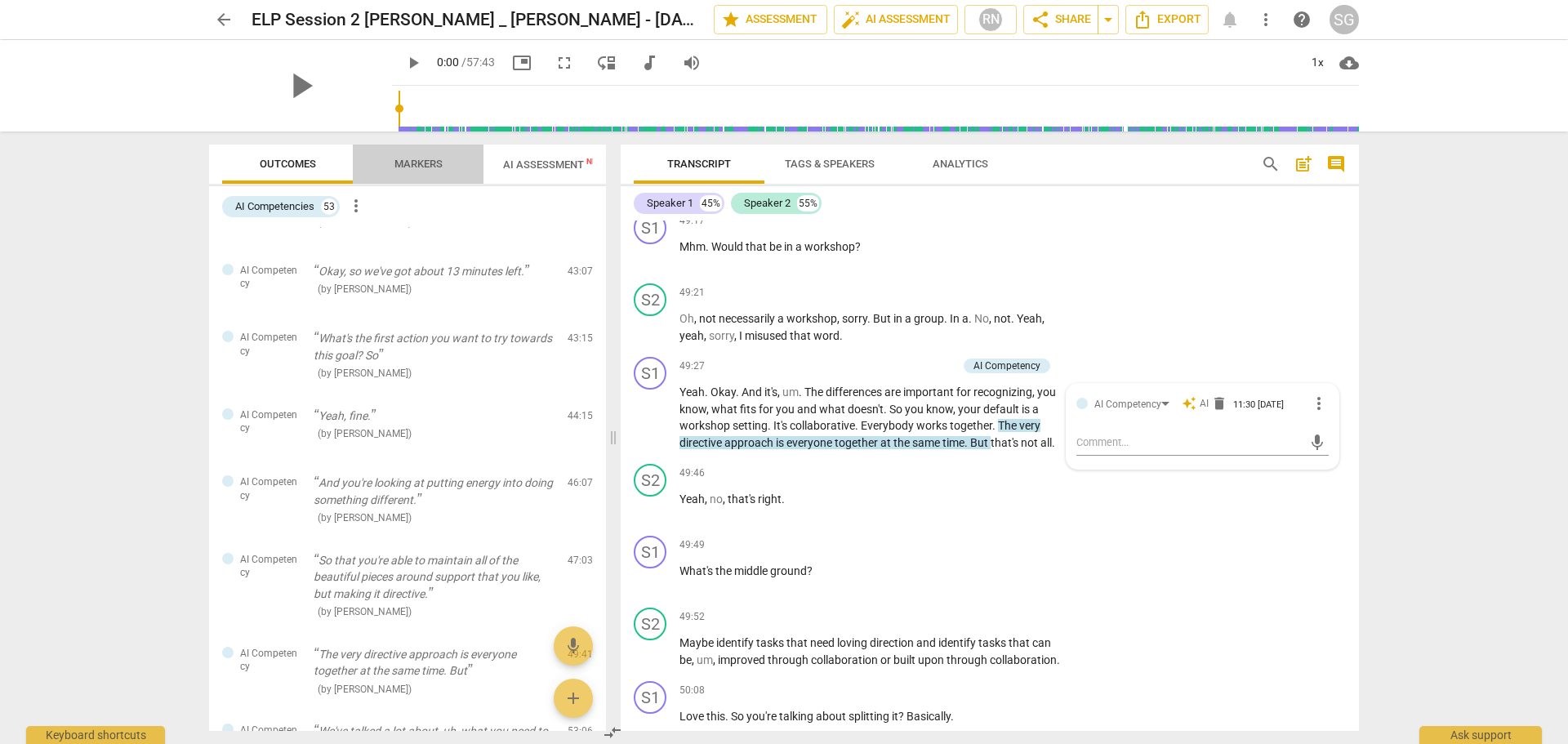
click at [396, 165] on span "Markers" at bounding box center [418, 164] width 48 height 12
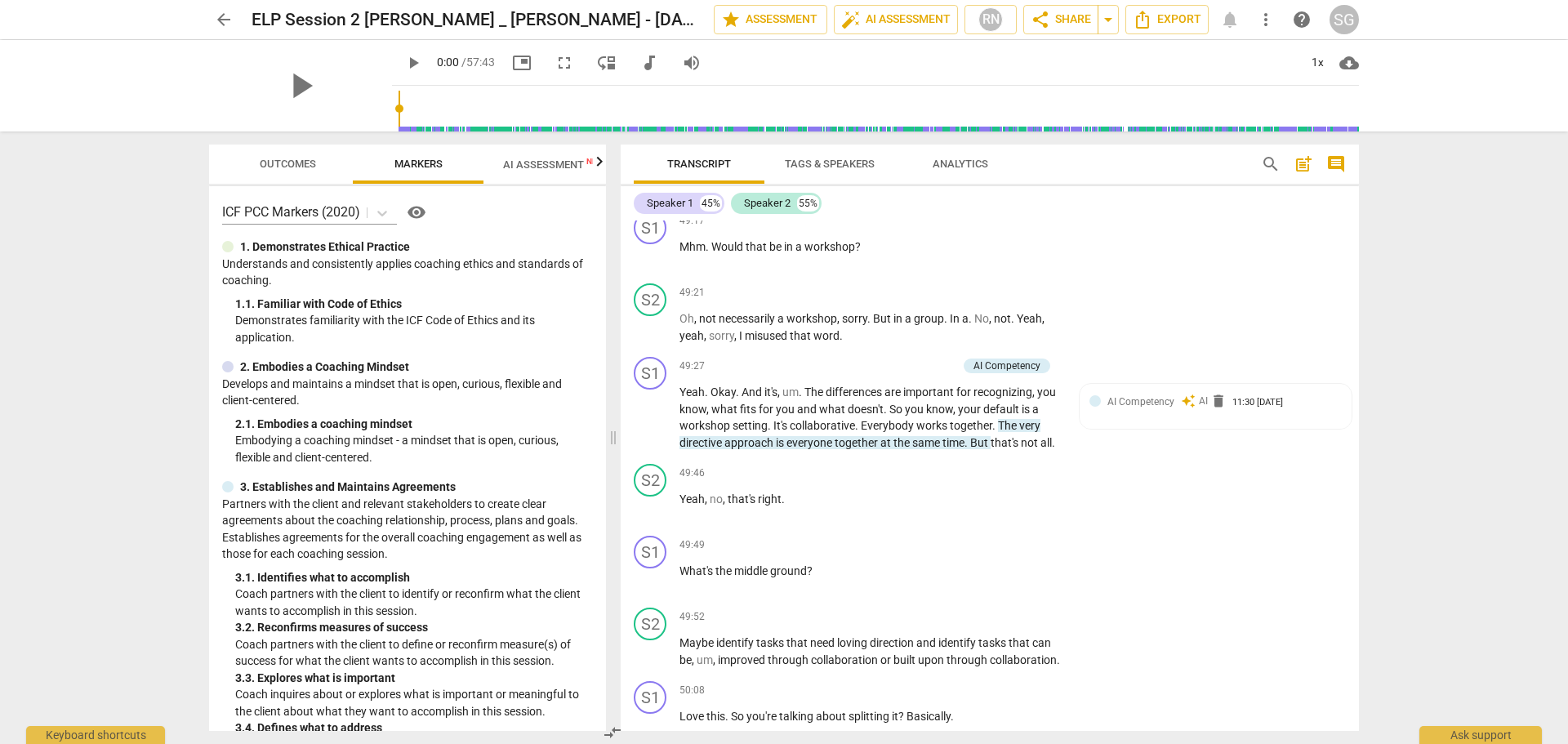
click at [503, 165] on span "AI Assessment New" at bounding box center [553, 165] width 101 height 12
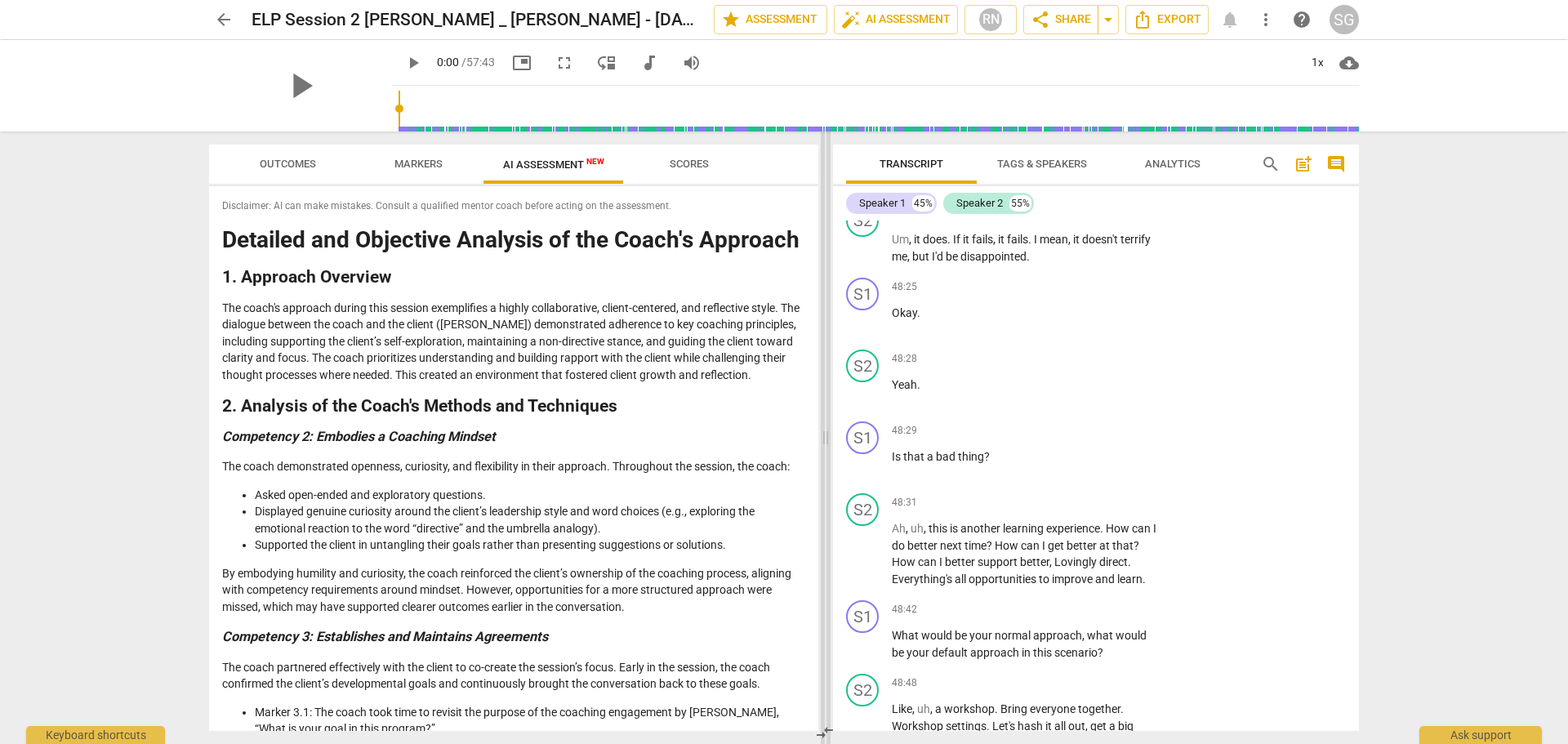
scroll to position [33692, 0]
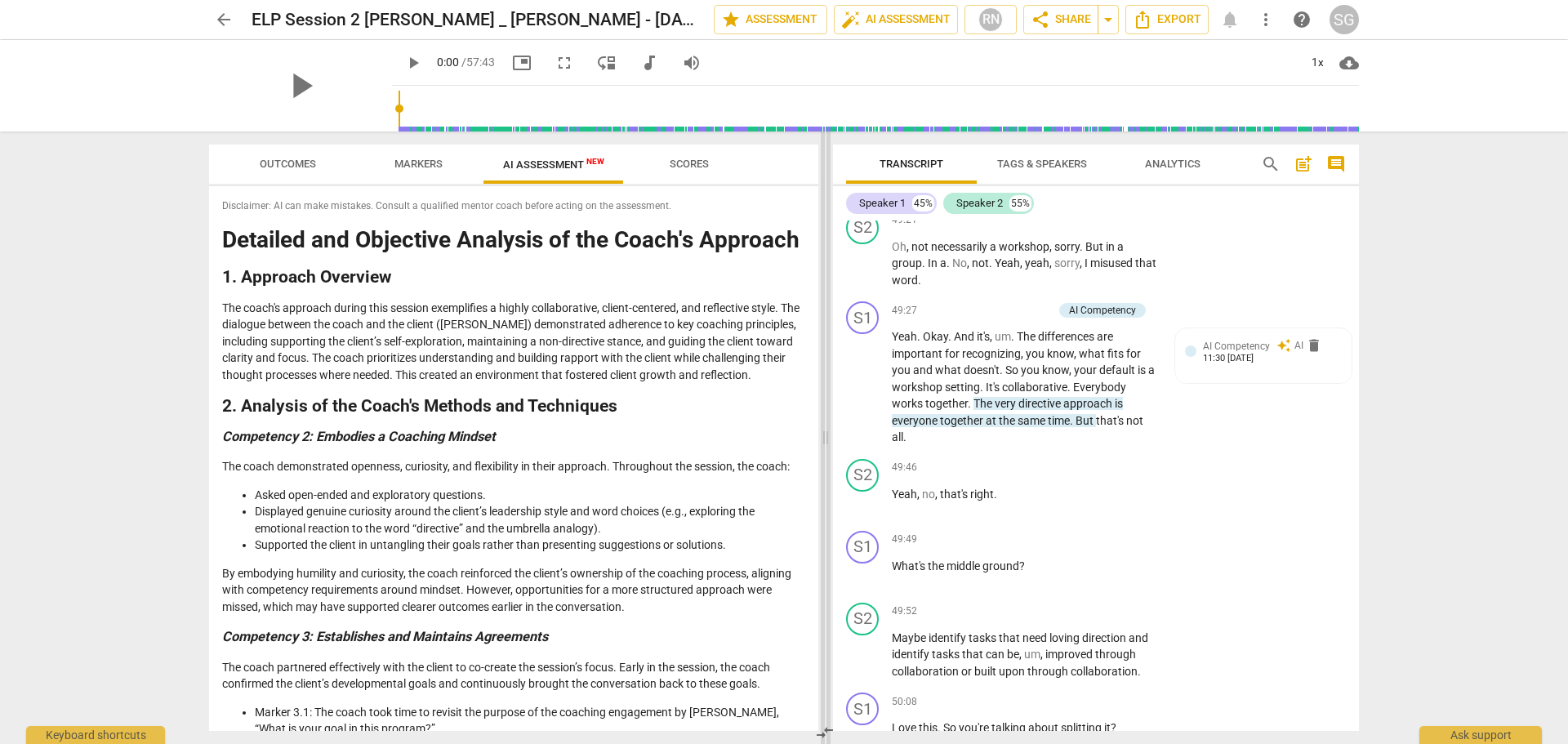
drag, startPoint x: 613, startPoint y: 431, endPoint x: 824, endPoint y: 411, distance: 211.9
click at [824, 411] on span at bounding box center [825, 438] width 10 height 613
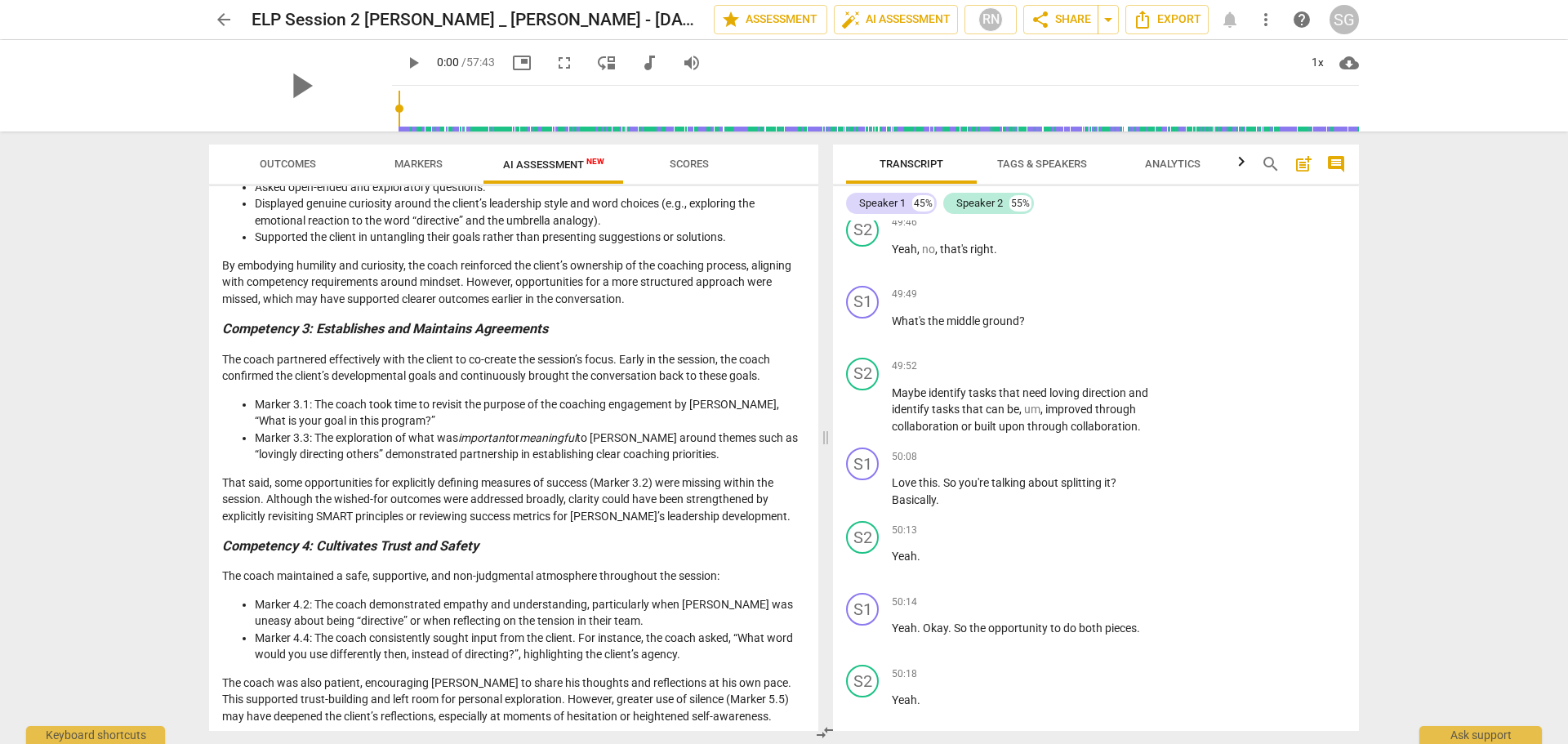
scroll to position [327, 0]
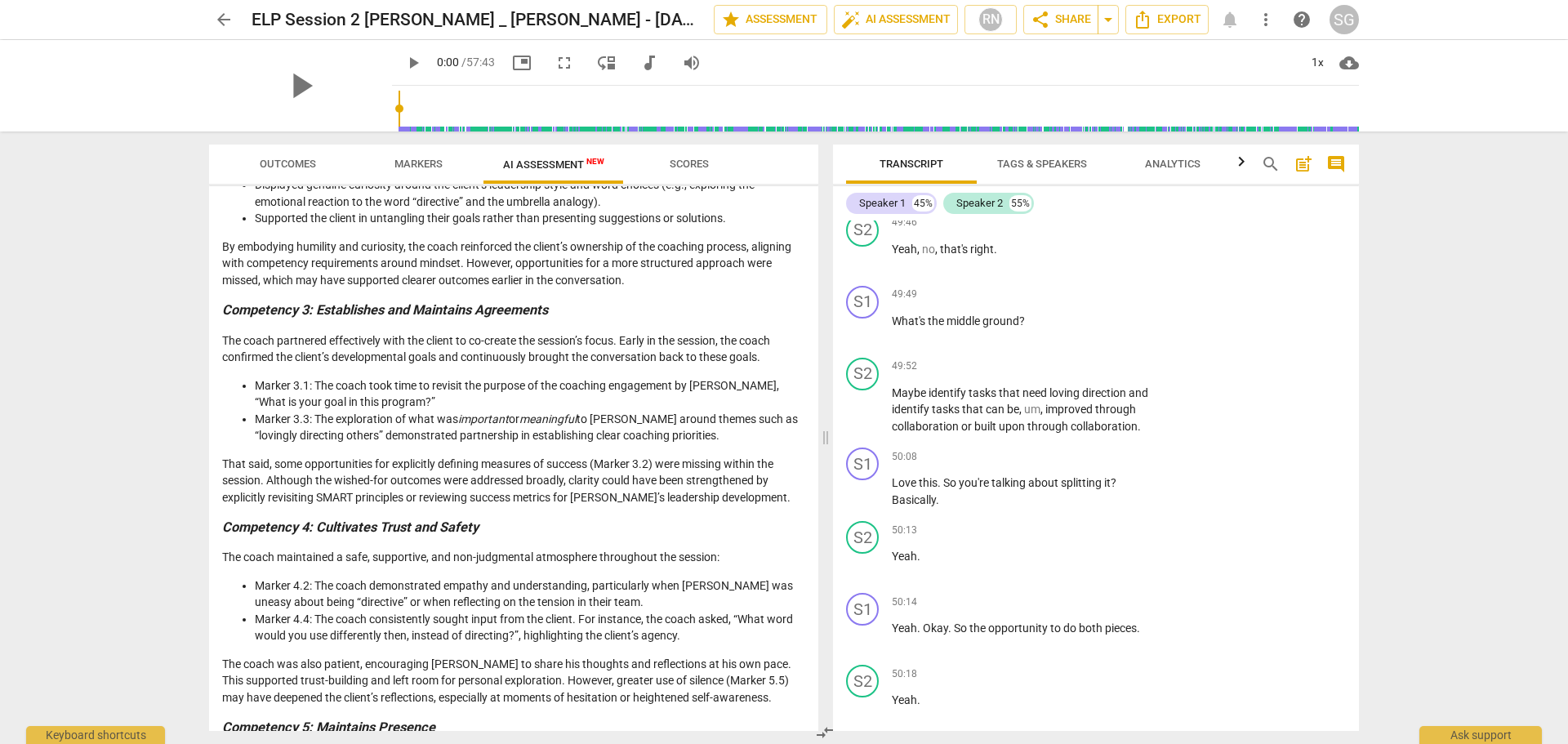
click at [352, 432] on li "Marker 3.3: The exploration of what was important or meaningful to Nick around …" at bounding box center [529, 428] width 550 height 34
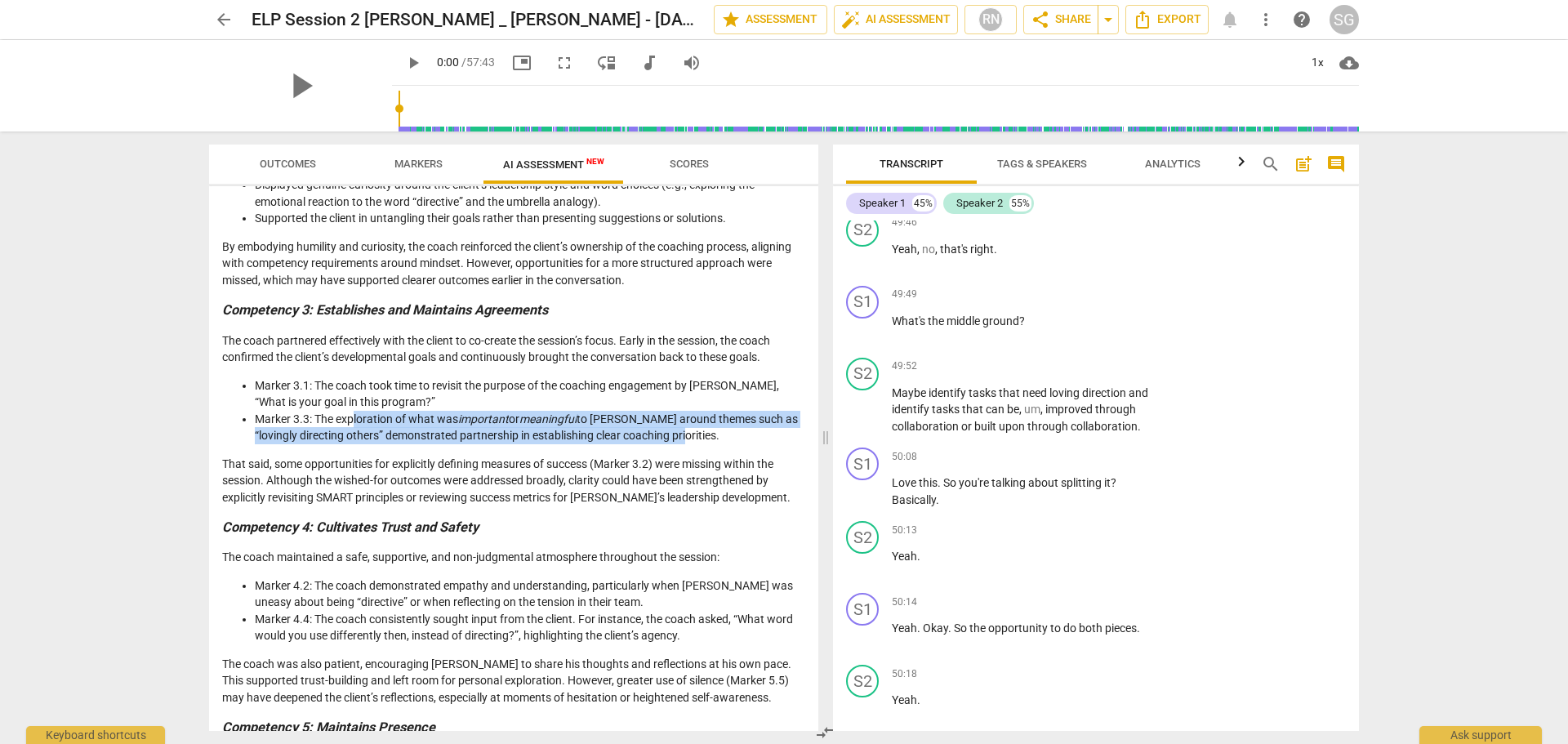
drag, startPoint x: 353, startPoint y: 421, endPoint x: 710, endPoint y: 441, distance: 357.6
click at [710, 441] on li "Marker 3.3: The exploration of what was important or meaningful to Nick around …" at bounding box center [529, 428] width 550 height 34
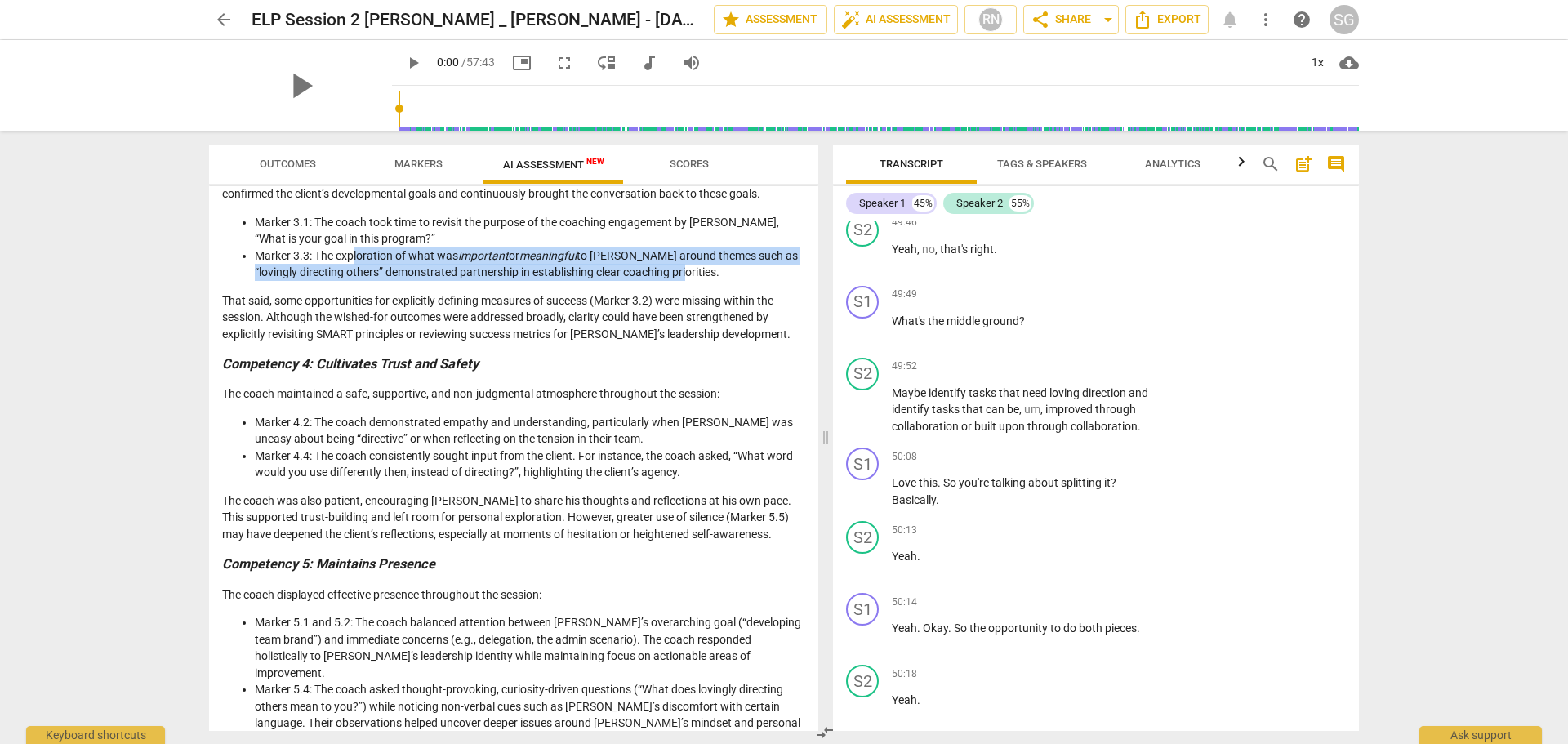
scroll to position [654, 0]
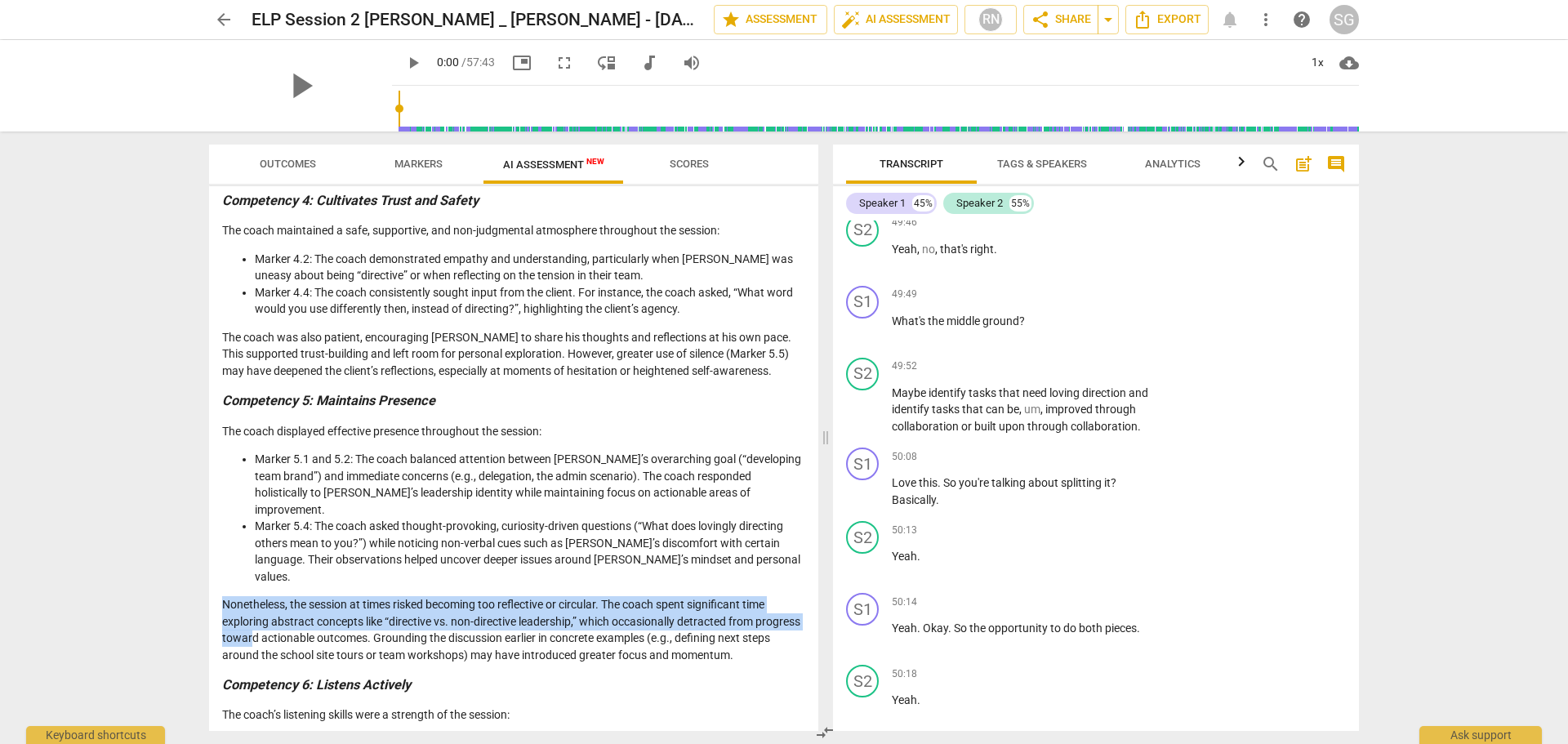
drag, startPoint x: 223, startPoint y: 576, endPoint x: 297, endPoint y: 599, distance: 77.5
click at [297, 599] on p "Nonetheless, the session at times risked becoming too reflective or circular. T…" at bounding box center [514, 629] width 583 height 67
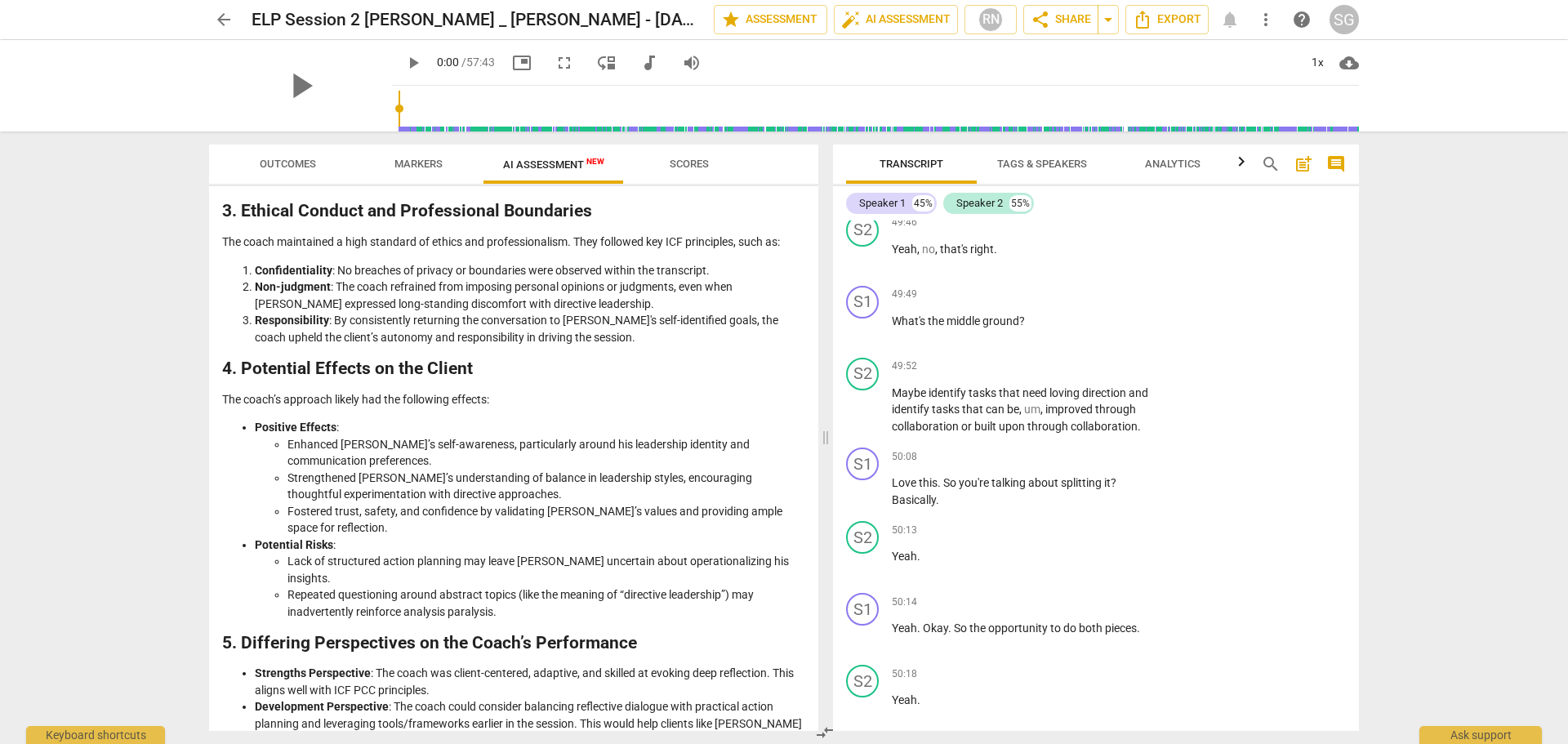
scroll to position [1798, 0]
click at [223, 13] on span "arrow_back" at bounding box center [224, 20] width 20 height 20
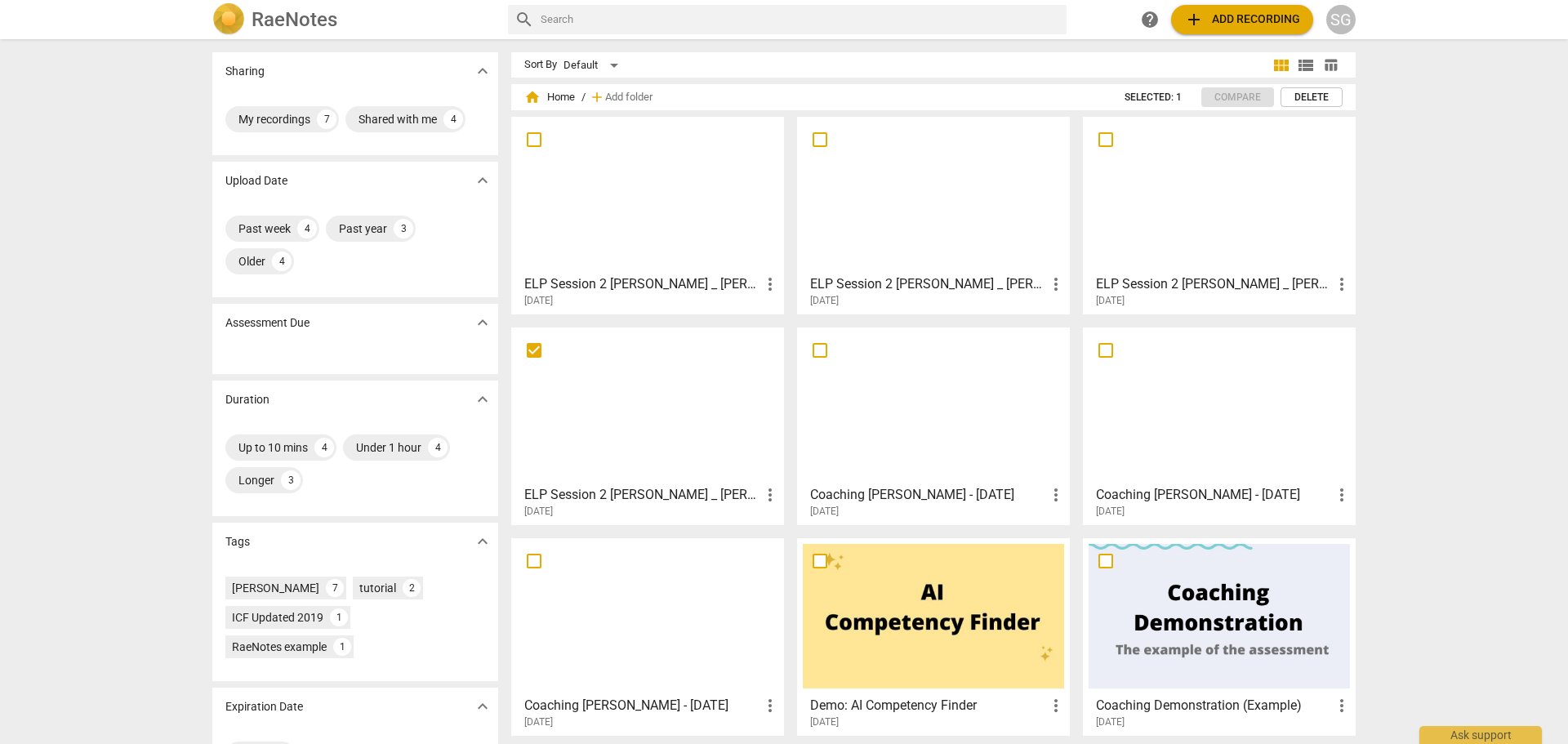
click at [952, 217] on div at bounding box center [933, 195] width 261 height 145
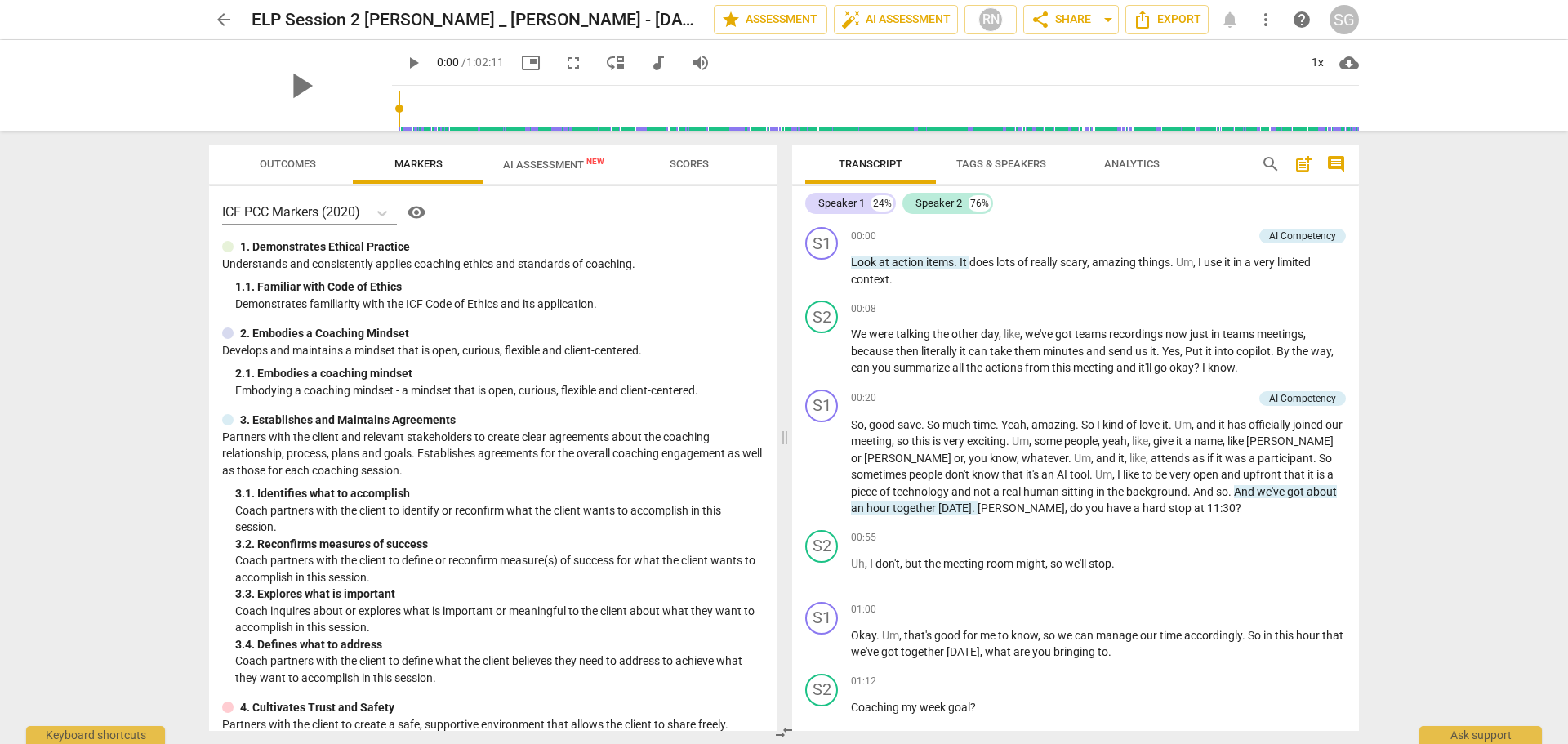
click at [567, 164] on span "AI Assessment New" at bounding box center [553, 165] width 101 height 12
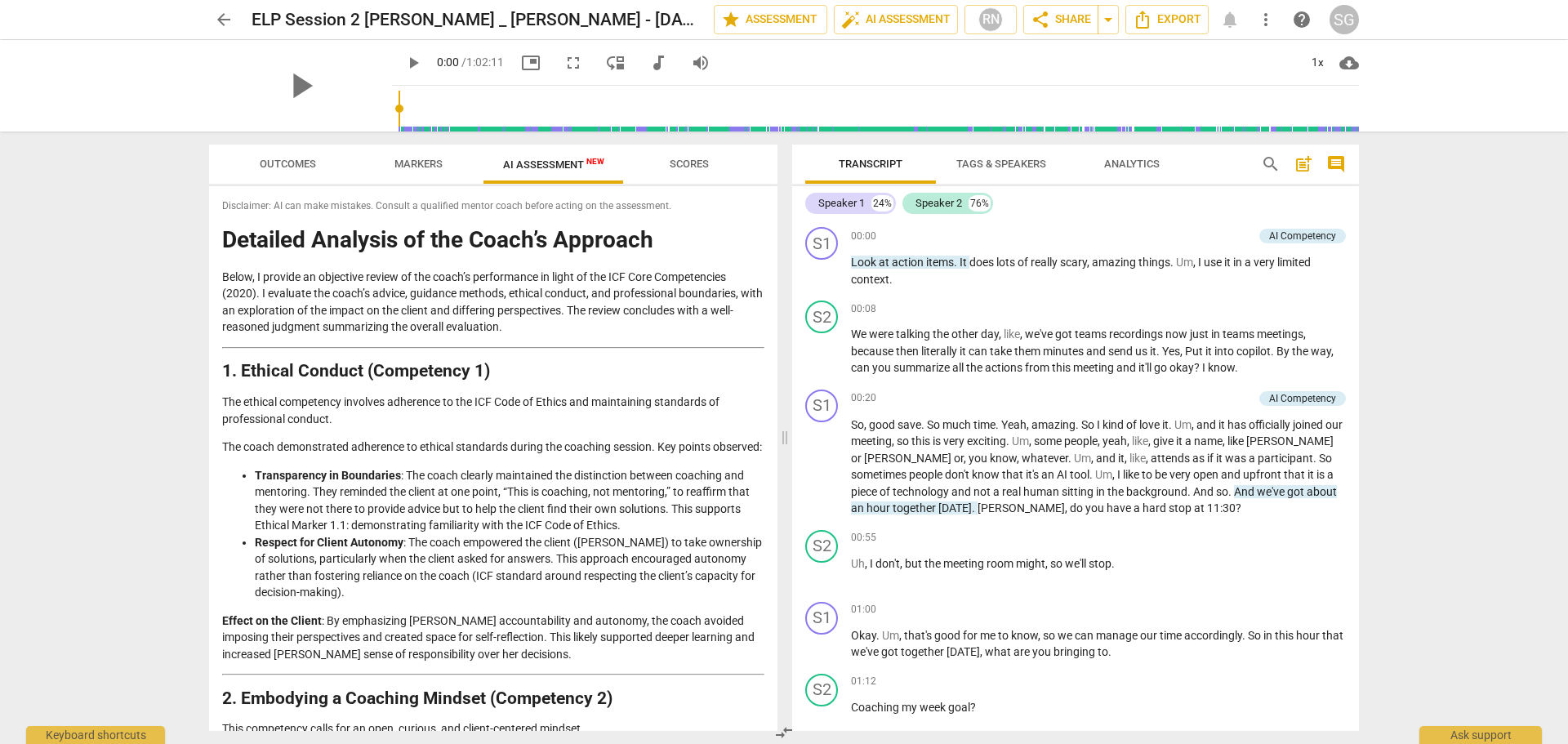
click at [779, 212] on div "Outcomes Markers AI Assessment New Scores Disclaimer: AI can make mistakes. Con…" at bounding box center [489, 438] width 588 height 613
click at [772, 212] on div "Disclaimer: AI can make mistakes. Consult a qualified mentor coach before actin…" at bounding box center [492, 459] width 568 height 545
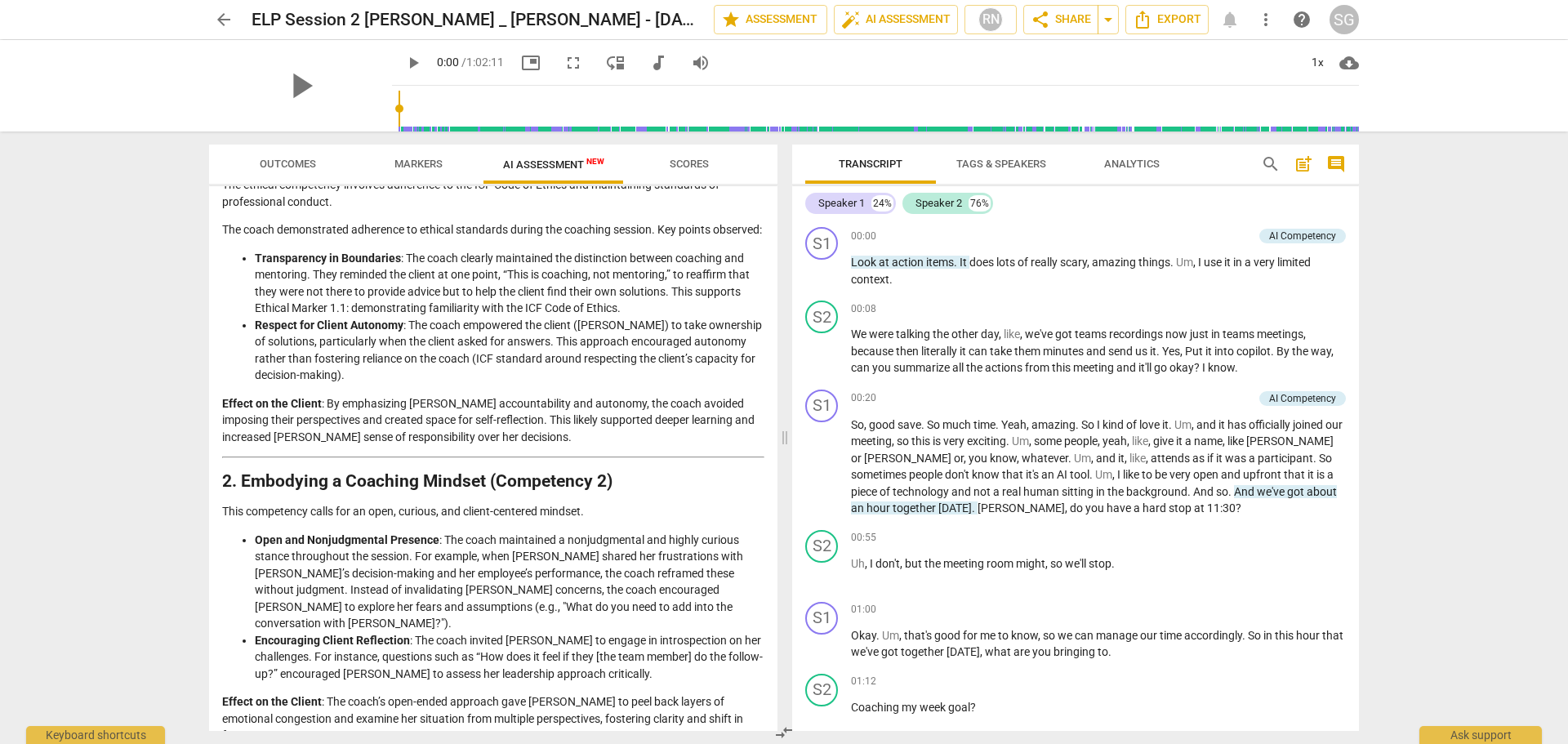
scroll to position [79, 0]
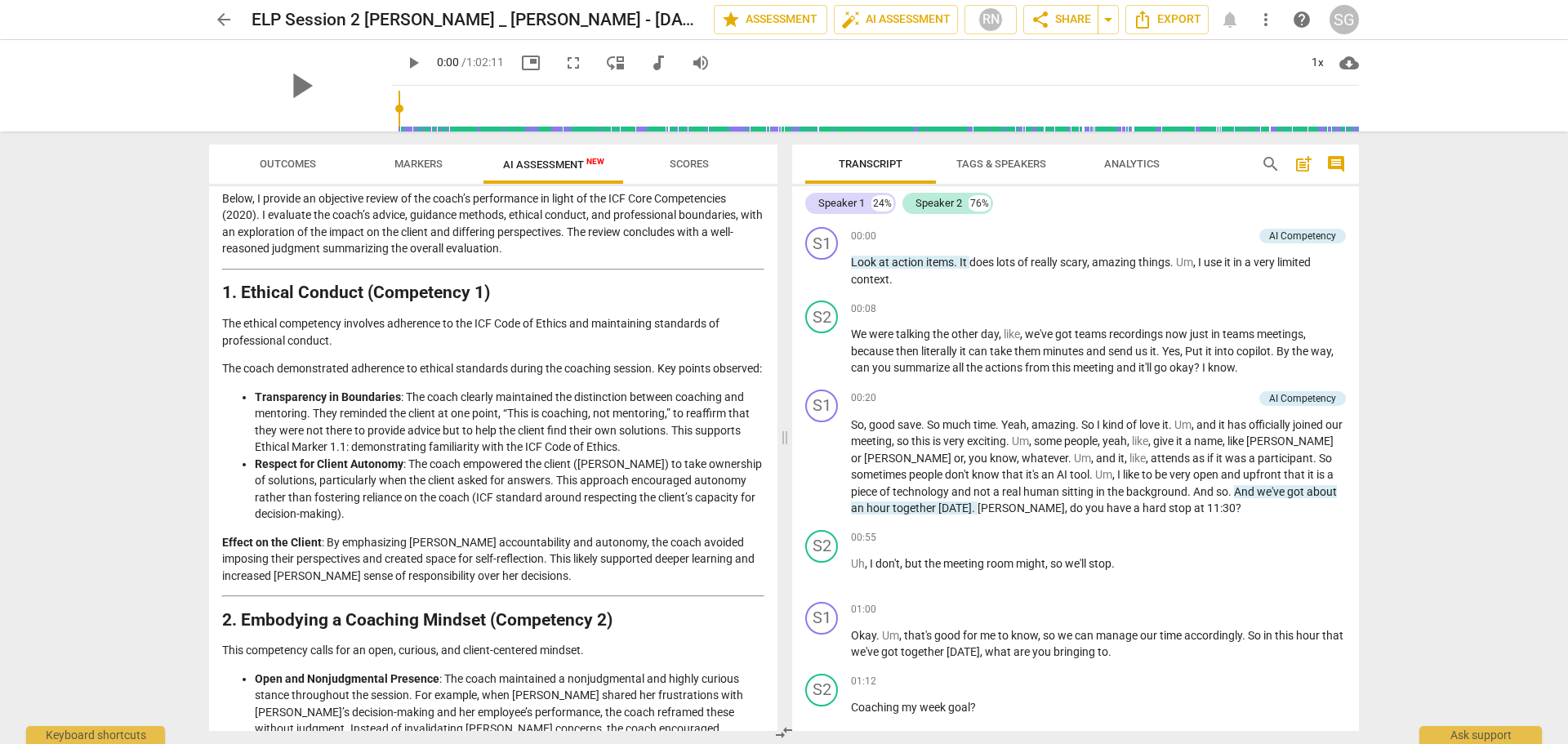
click at [218, 23] on span "arrow_back" at bounding box center [224, 20] width 20 height 20
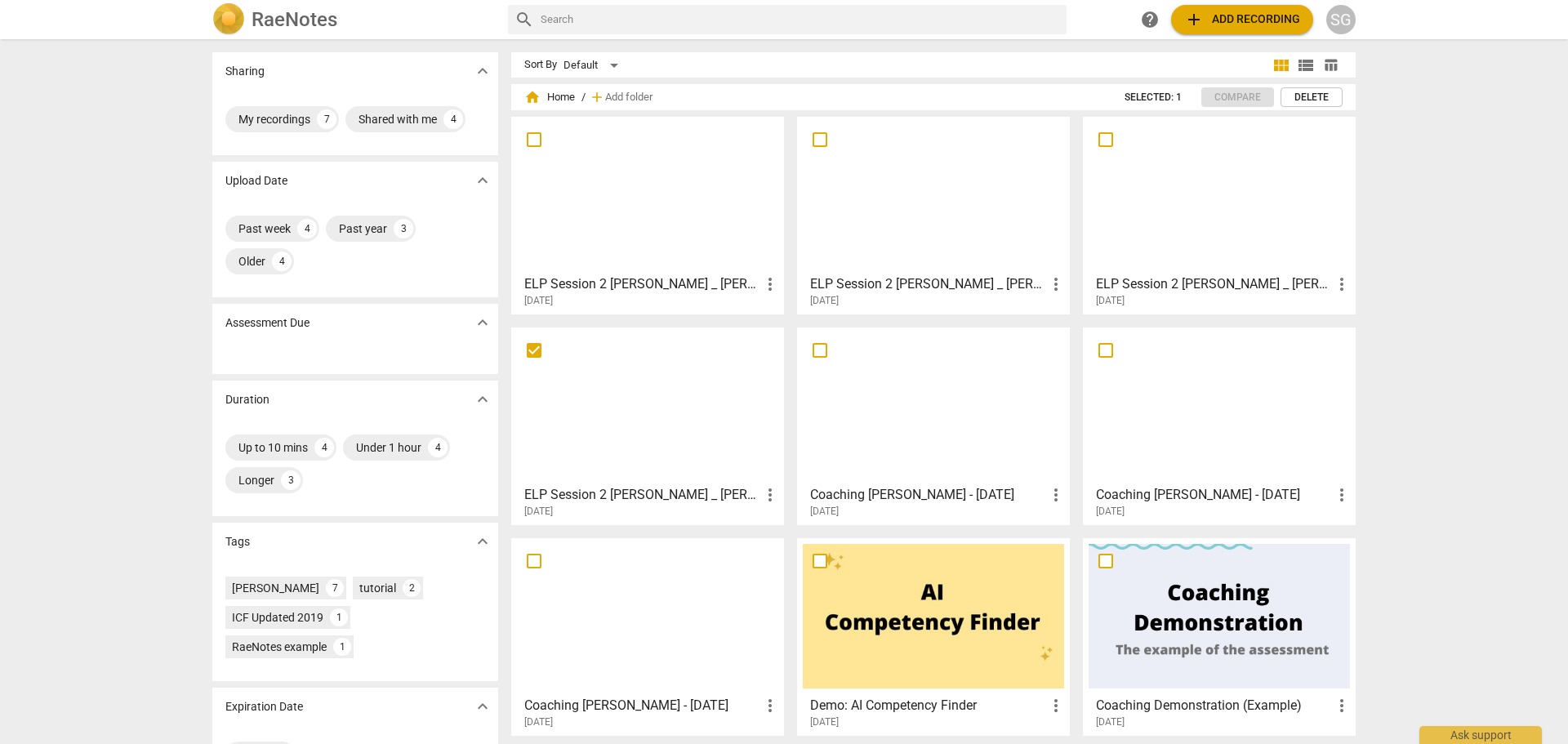
click at [620, 158] on div at bounding box center [648, 195] width 261 height 145
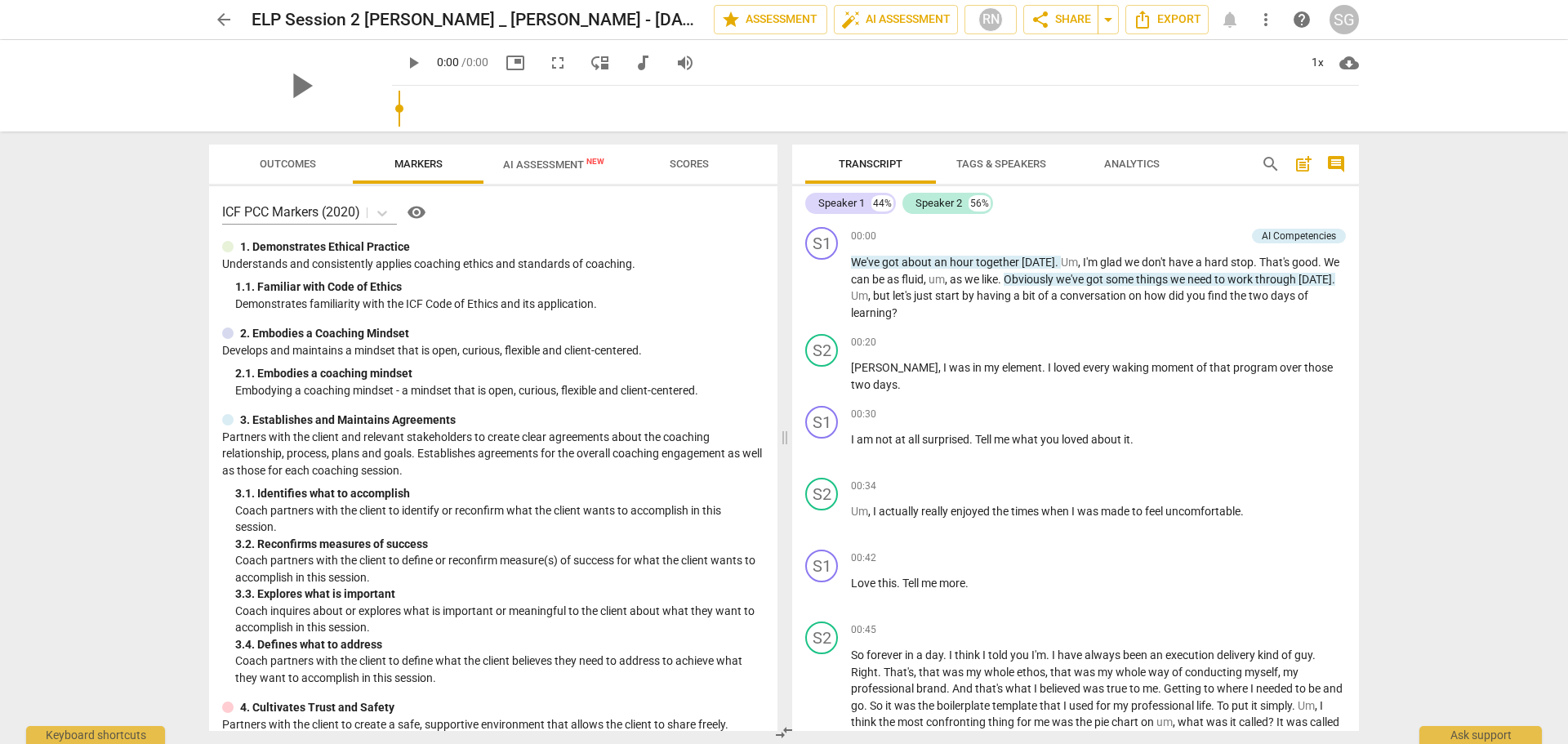
click at [534, 160] on span "AI Assessment New" at bounding box center [553, 165] width 101 height 12
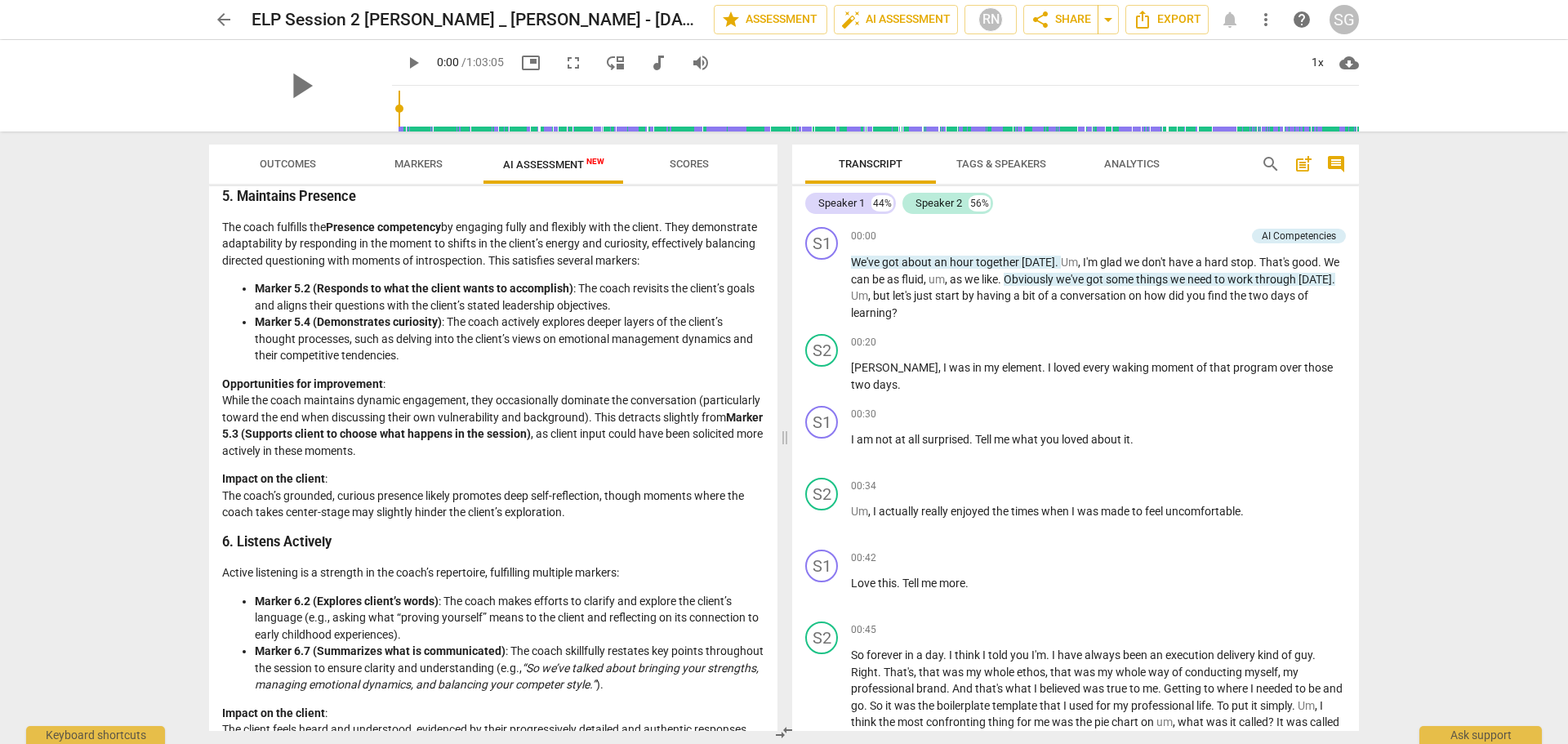
scroll to position [1136, 0]
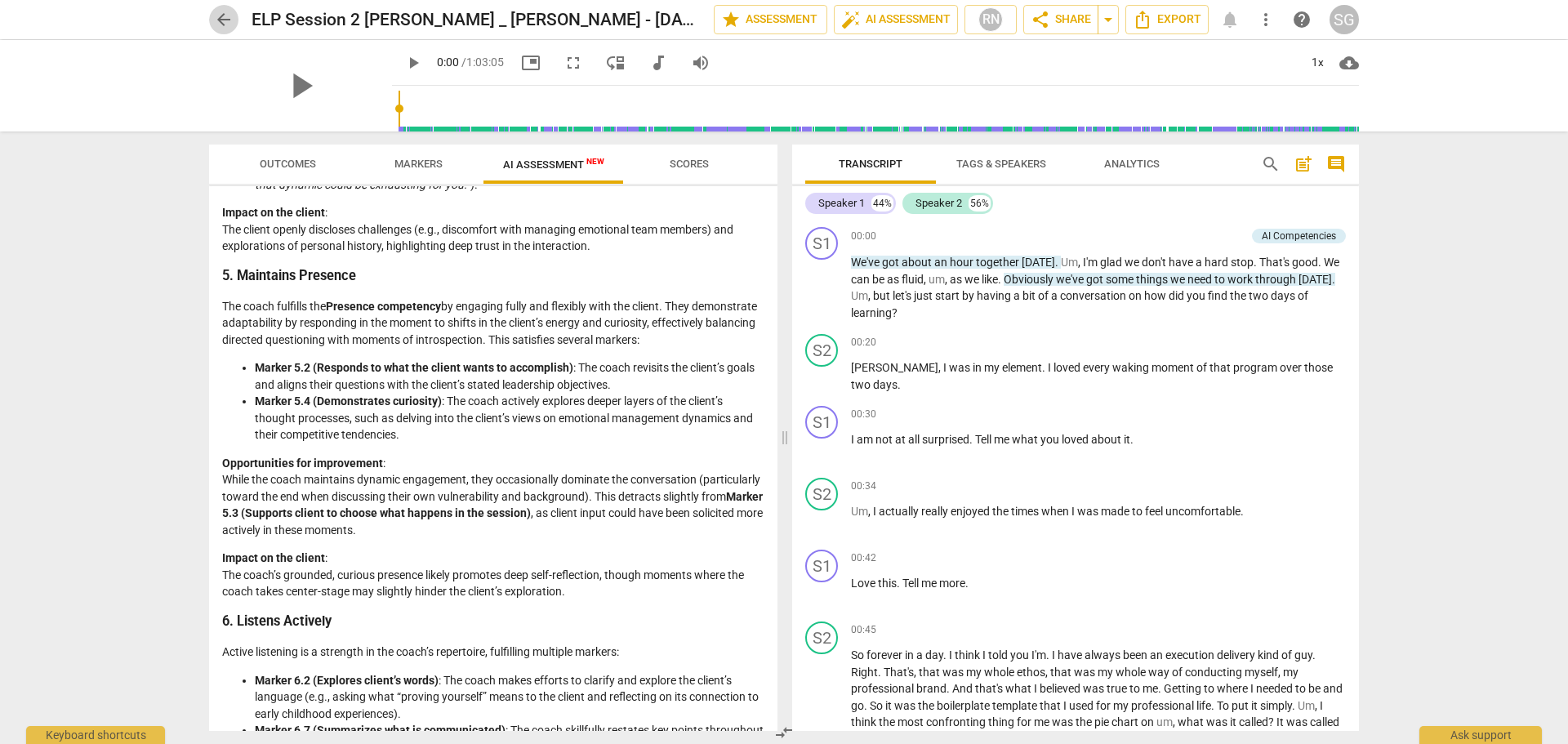
click at [218, 17] on span "arrow_back" at bounding box center [224, 20] width 20 height 20
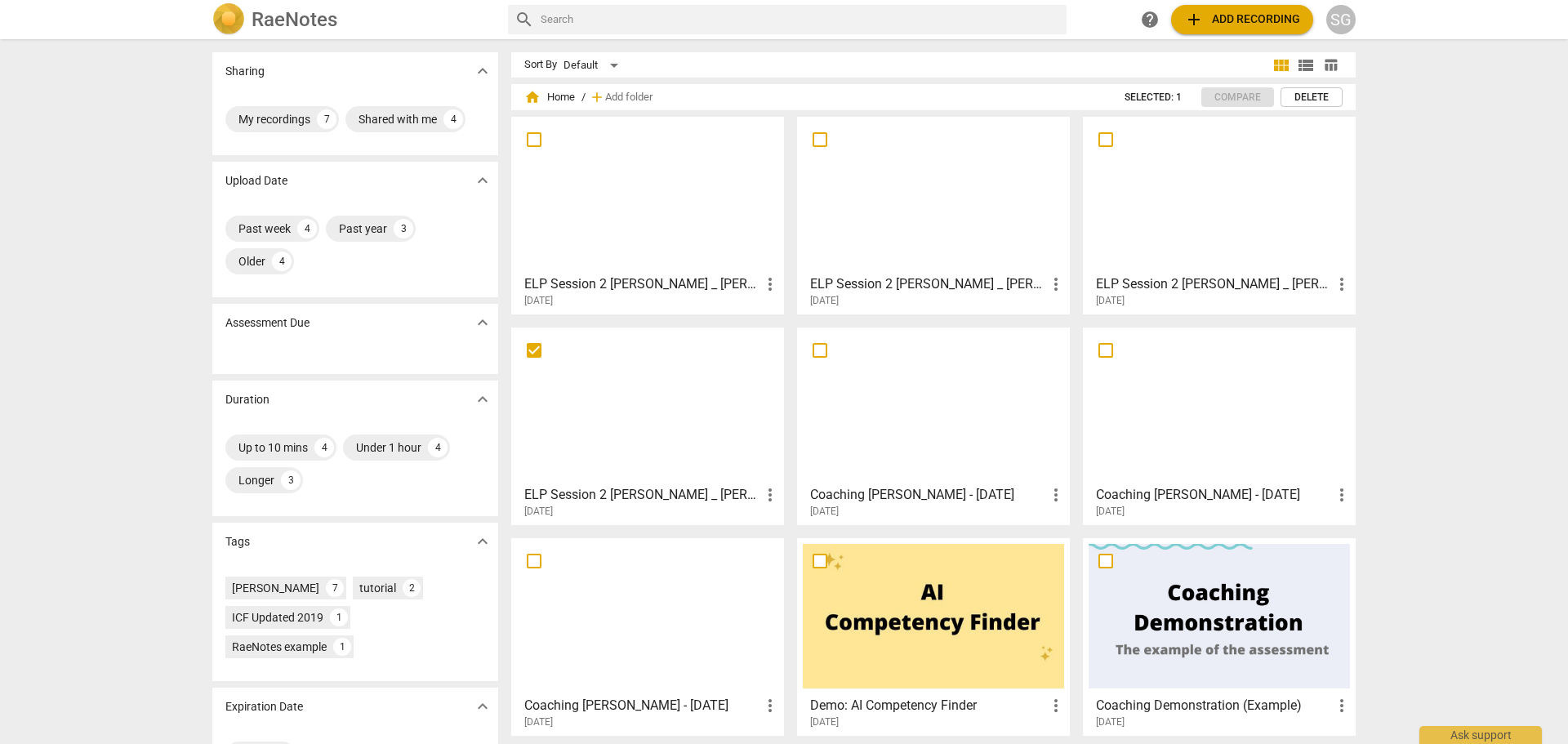
click at [607, 397] on div at bounding box center [648, 405] width 261 height 145
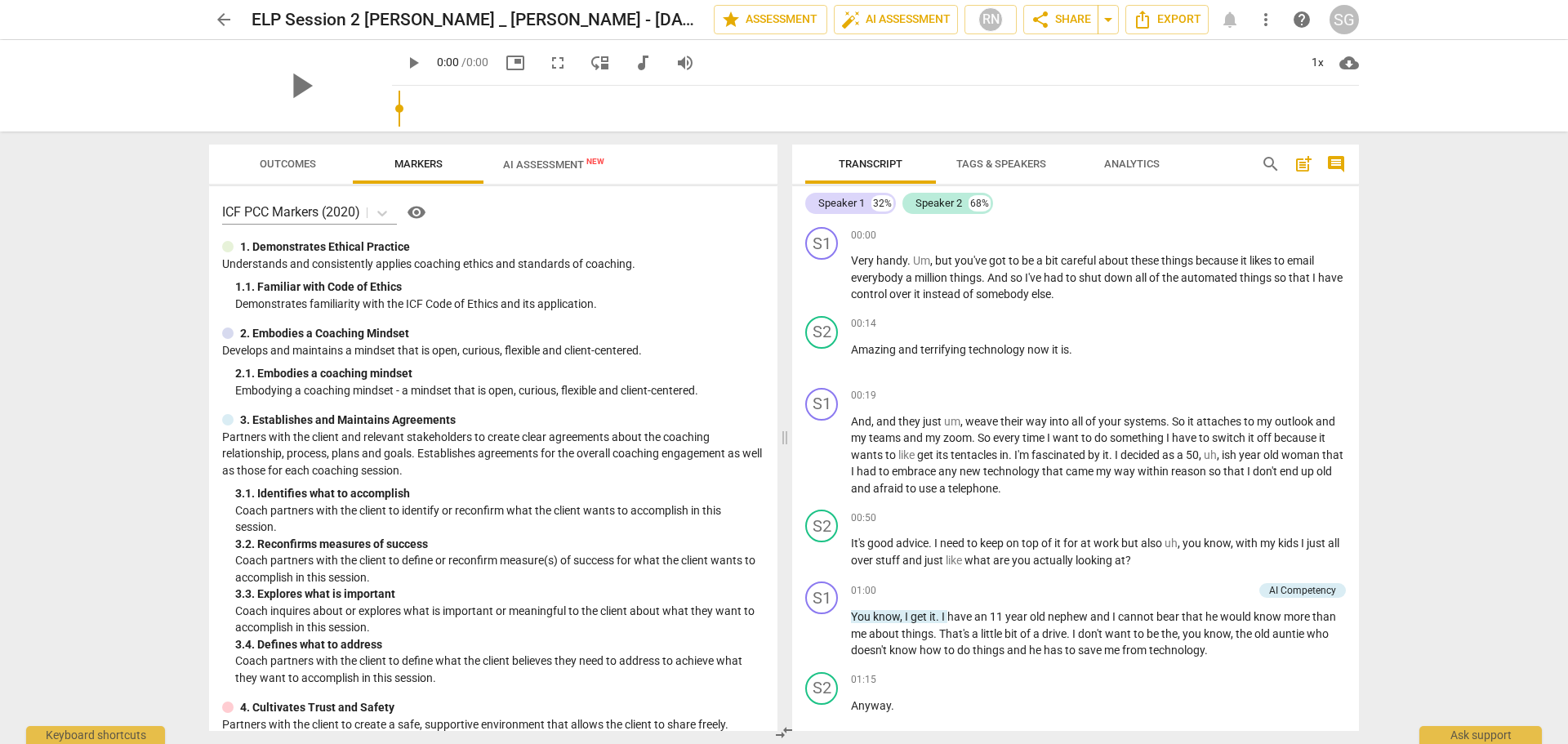
click at [539, 169] on span "AI Assessment New" at bounding box center [553, 165] width 101 height 12
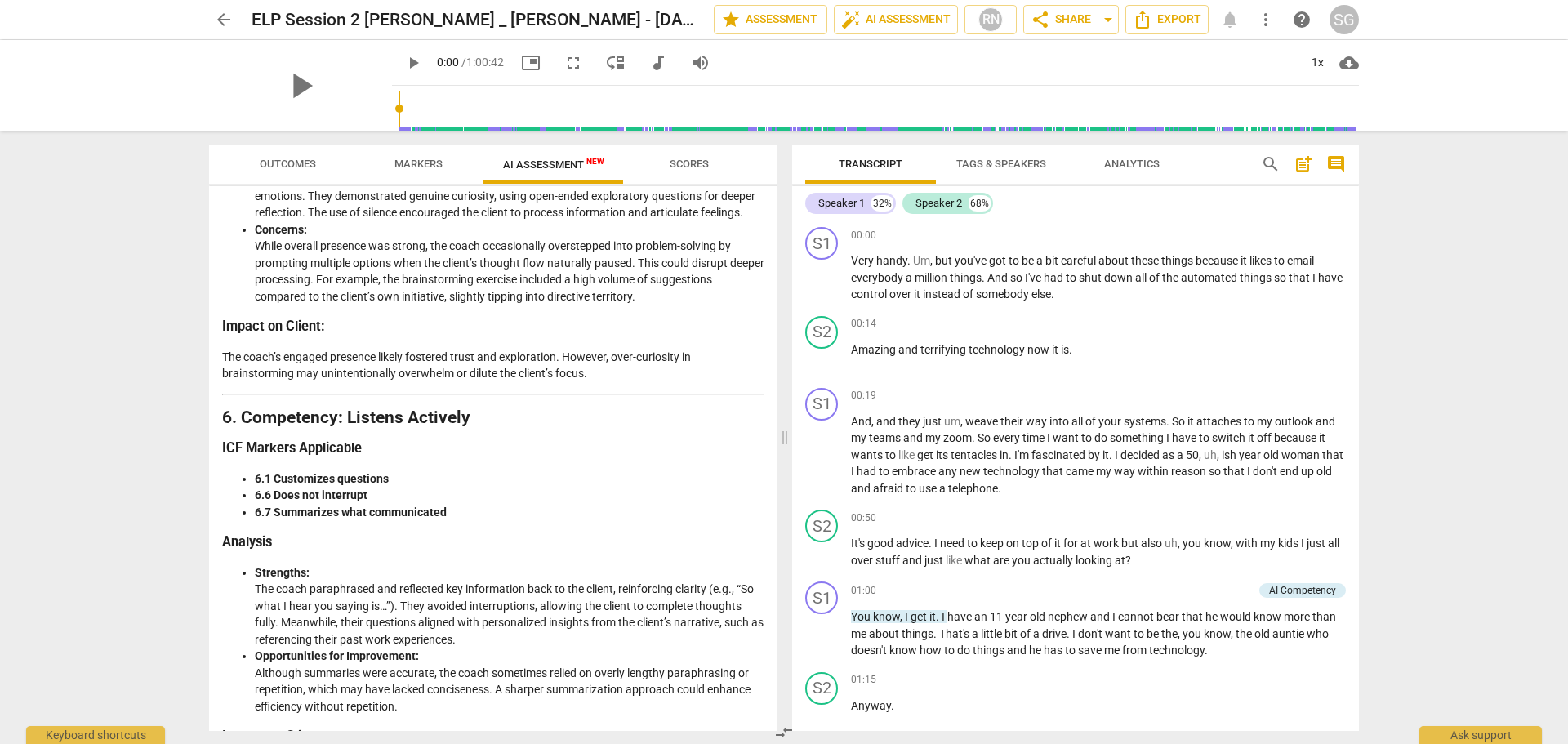
scroll to position [2001, 0]
